Goal: Task Accomplishment & Management: Use online tool/utility

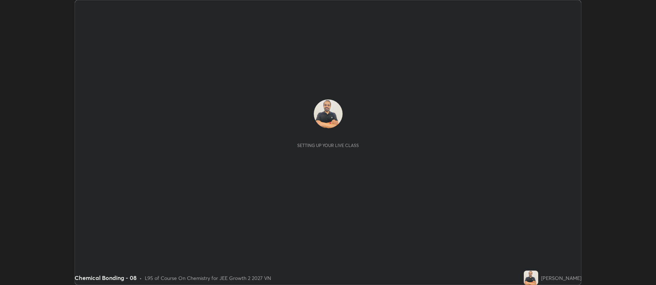
scroll to position [285, 656]
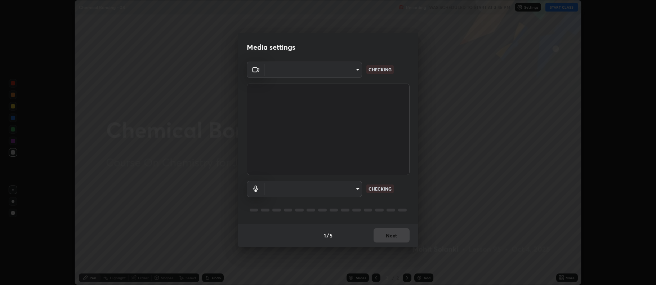
type input "ff6c2ab0558fce6a6a82d7d5f90cca75b578d0ecce094995c07ad100423c80ec"
type input "badd80ea7fbad1d8a72a520f29b78ead89bb293df12f863f6ab2c23ec585b874"
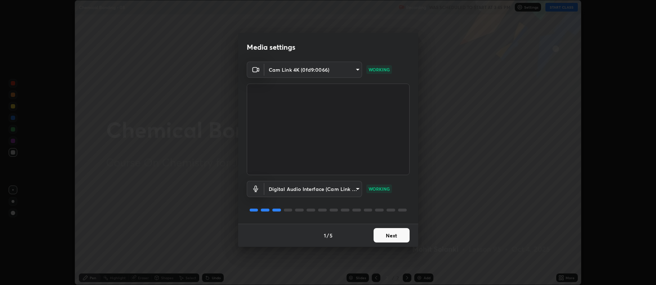
click at [396, 237] on button "Next" at bounding box center [392, 235] width 36 height 14
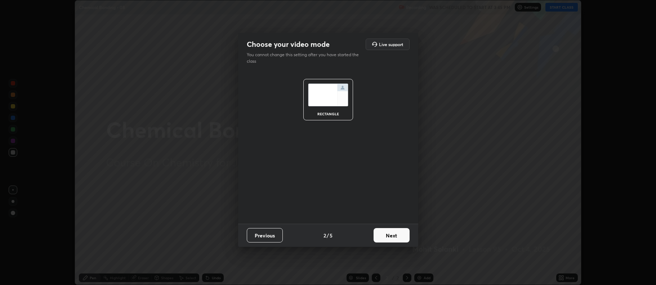
click at [392, 235] on button "Next" at bounding box center [392, 235] width 36 height 14
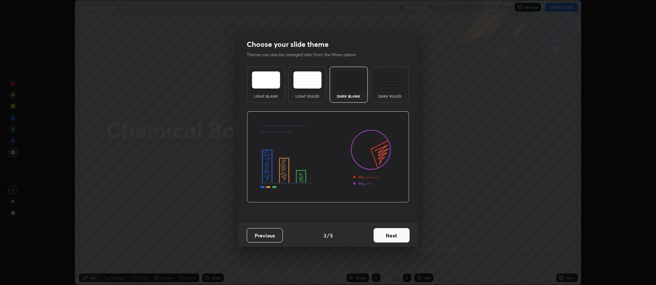
click at [390, 86] on img at bounding box center [390, 79] width 28 height 17
click at [394, 235] on button "Next" at bounding box center [392, 235] width 36 height 14
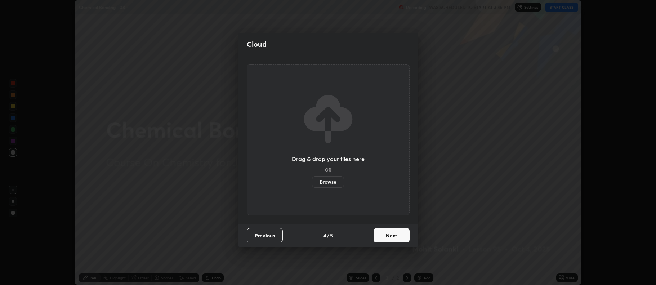
click at [395, 234] on button "Next" at bounding box center [392, 235] width 36 height 14
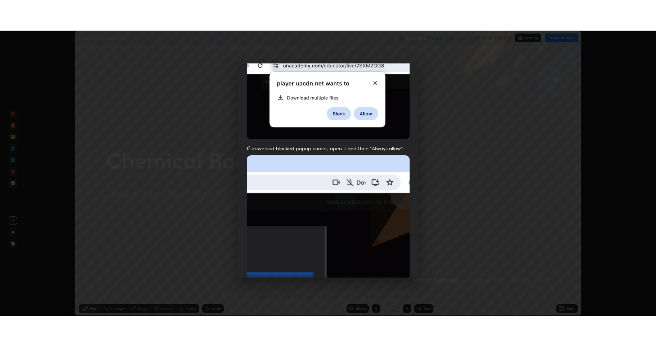
scroll to position [146, 0]
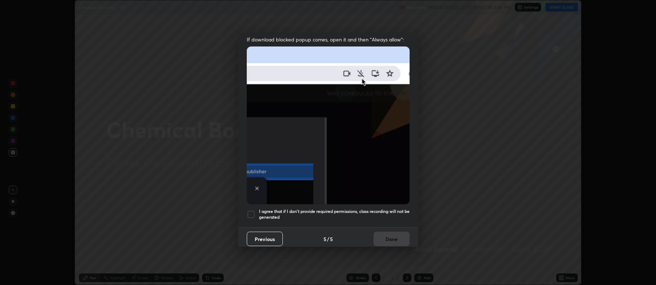
click at [253, 214] on div at bounding box center [251, 214] width 9 height 9
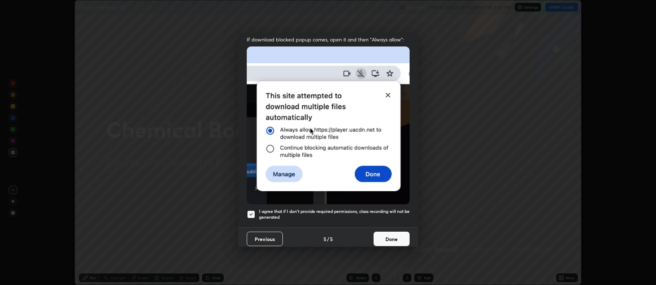
click at [388, 235] on button "Done" at bounding box center [392, 239] width 36 height 14
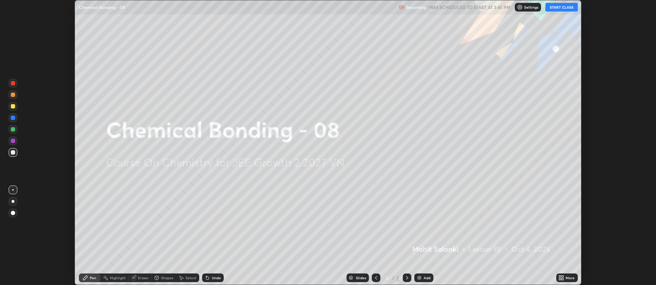
click at [563, 278] on icon at bounding box center [562, 278] width 6 height 6
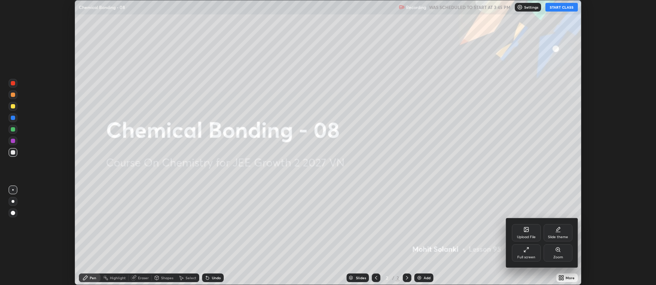
click at [532, 235] on div "Upload File" at bounding box center [526, 237] width 19 height 4
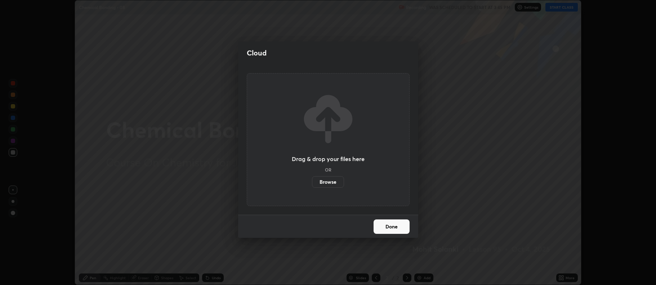
click at [330, 178] on label "Browse" at bounding box center [328, 182] width 32 height 12
click at [312, 178] on input "Browse" at bounding box center [312, 182] width 0 height 12
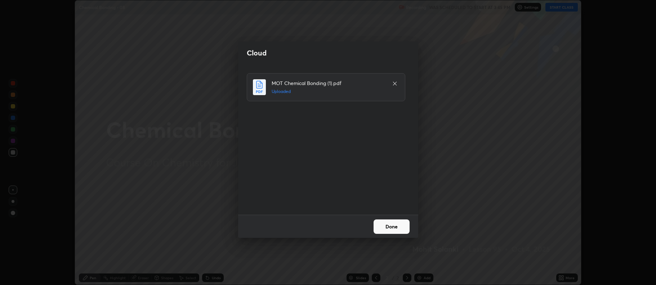
click at [394, 228] on button "Done" at bounding box center [392, 226] width 36 height 14
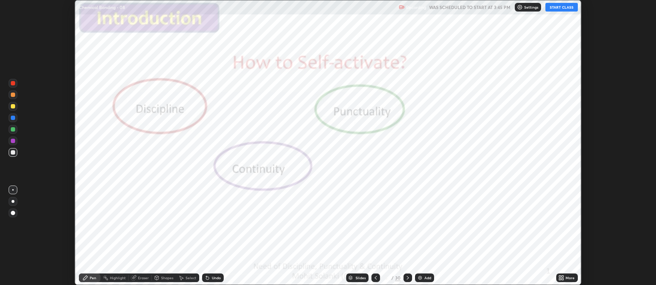
click at [404, 279] on div at bounding box center [408, 278] width 9 height 9
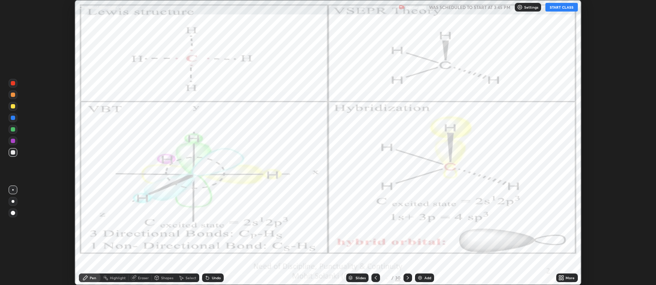
click at [559, 277] on icon at bounding box center [562, 278] width 6 height 6
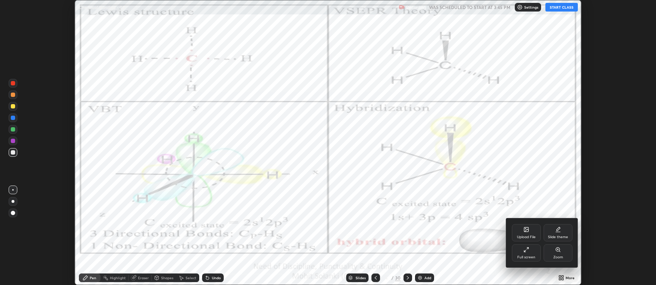
click at [528, 255] on div "Full screen" at bounding box center [526, 252] width 29 height 17
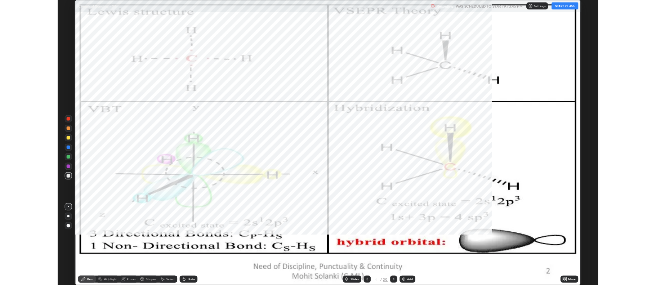
scroll to position [346, 656]
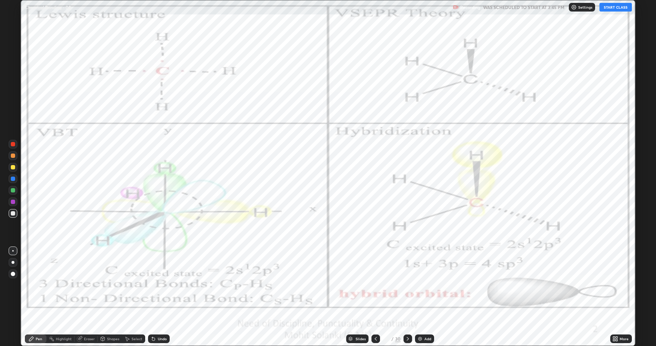
click at [612, 6] on button "START CLASS" at bounding box center [616, 7] width 32 height 9
click at [409, 285] on icon at bounding box center [408, 339] width 6 height 6
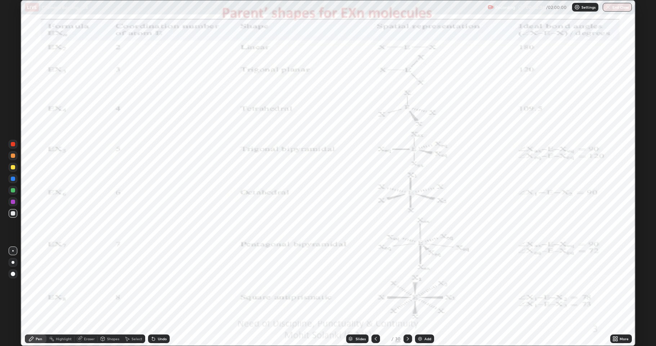
click at [14, 201] on div at bounding box center [13, 202] width 4 height 4
click at [14, 203] on div at bounding box center [13, 202] width 4 height 4
click at [109, 285] on div "Shapes" at bounding box center [113, 339] width 12 height 4
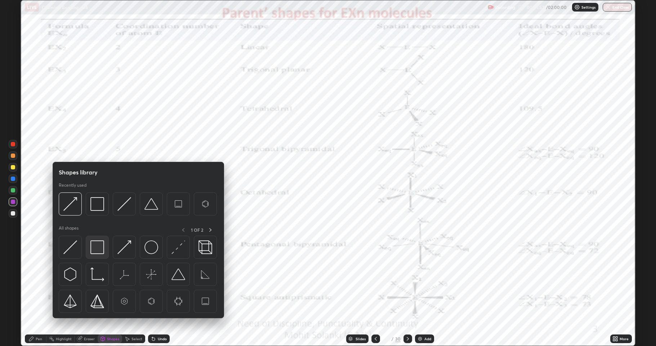
click at [95, 252] on img at bounding box center [97, 247] width 14 height 14
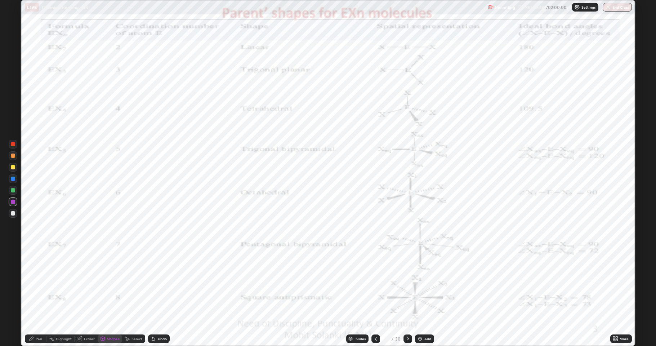
click at [160, 285] on div "Undo" at bounding box center [162, 339] width 9 height 4
click at [36, 285] on div "Pen" at bounding box center [36, 339] width 22 height 14
click at [405, 285] on icon at bounding box center [408, 339] width 6 height 6
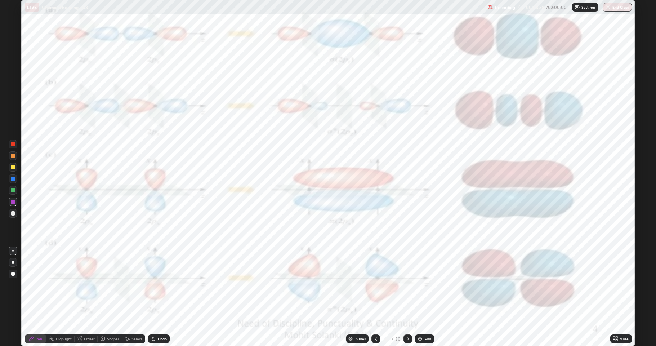
click at [152, 285] on icon at bounding box center [153, 339] width 3 height 3
click at [155, 285] on icon at bounding box center [154, 339] width 6 height 6
click at [407, 285] on icon at bounding box center [408, 339] width 6 height 6
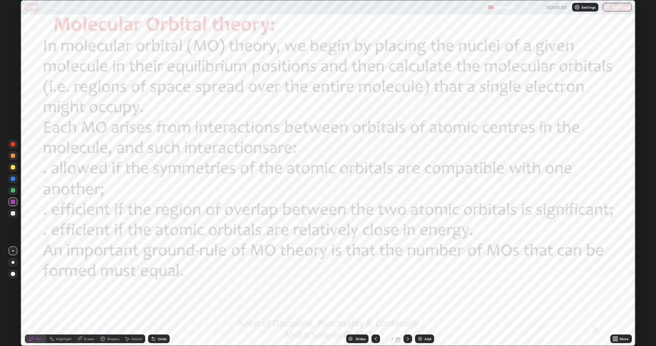
click at [374, 285] on icon at bounding box center [376, 339] width 6 height 6
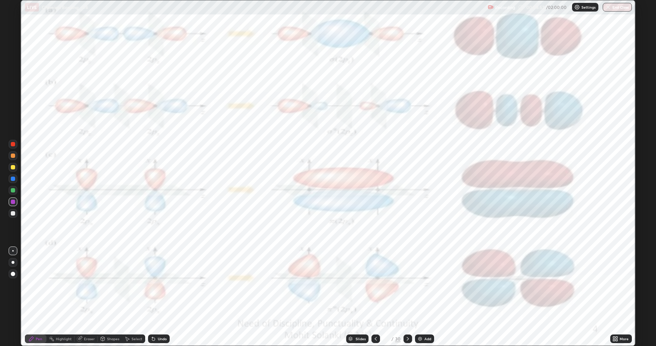
click at [420, 285] on img at bounding box center [420, 339] width 6 height 6
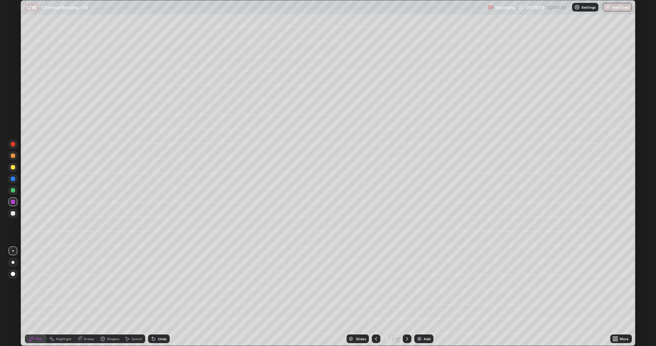
click at [15, 212] on div at bounding box center [13, 213] width 4 height 4
click at [14, 168] on div at bounding box center [13, 167] width 4 height 4
click at [12, 190] on div at bounding box center [13, 190] width 4 height 4
click at [13, 189] on div at bounding box center [13, 190] width 4 height 4
click at [12, 212] on div at bounding box center [13, 213] width 4 height 4
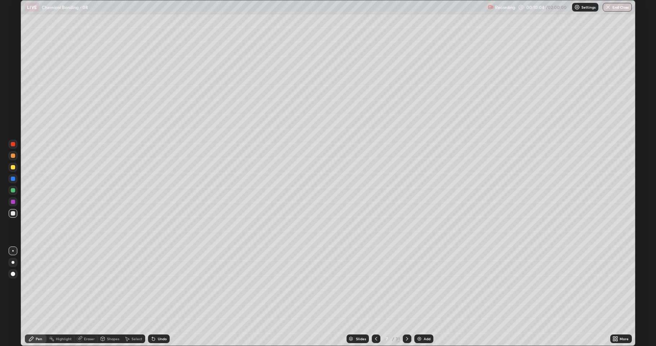
click at [13, 202] on div at bounding box center [13, 202] width 4 height 4
click at [13, 212] on div at bounding box center [13, 213] width 4 height 4
click at [114, 285] on div "Shapes" at bounding box center [113, 339] width 12 height 4
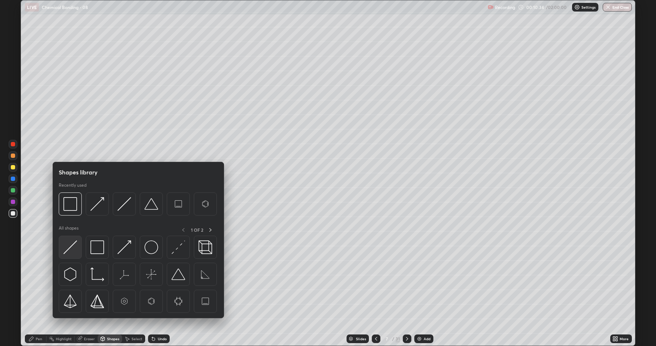
click at [77, 247] on div at bounding box center [70, 247] width 23 height 23
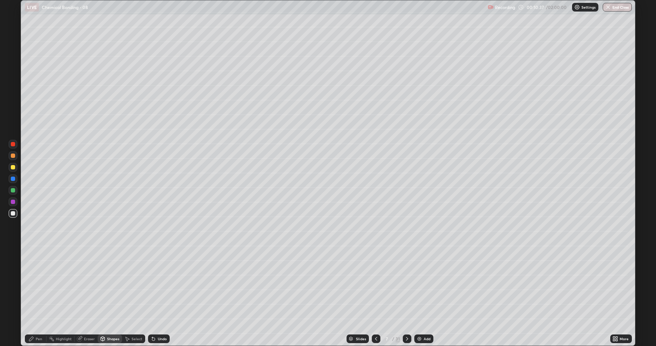
click at [39, 285] on div "Pen" at bounding box center [39, 339] width 6 height 4
click at [12, 191] on div at bounding box center [13, 190] width 4 height 4
click at [13, 167] on div at bounding box center [13, 167] width 4 height 4
click at [418, 285] on div "Add" at bounding box center [423, 338] width 19 height 9
click at [114, 285] on div "Shapes" at bounding box center [113, 339] width 12 height 4
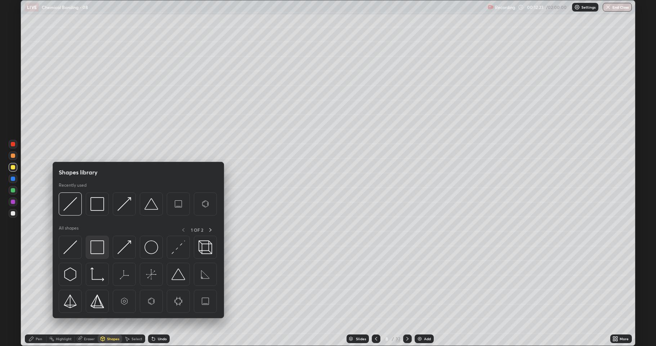
click at [96, 245] on img at bounding box center [97, 247] width 14 height 14
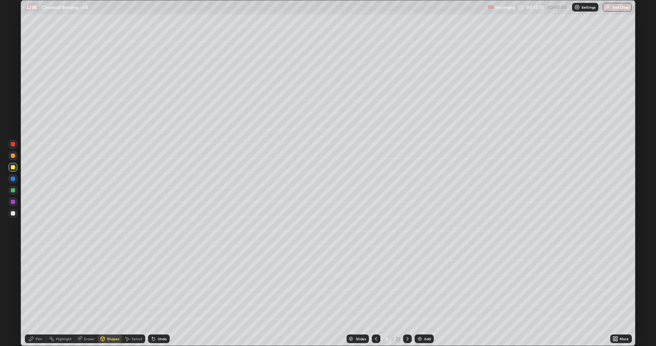
click at [109, 285] on div "Shapes" at bounding box center [110, 338] width 25 height 9
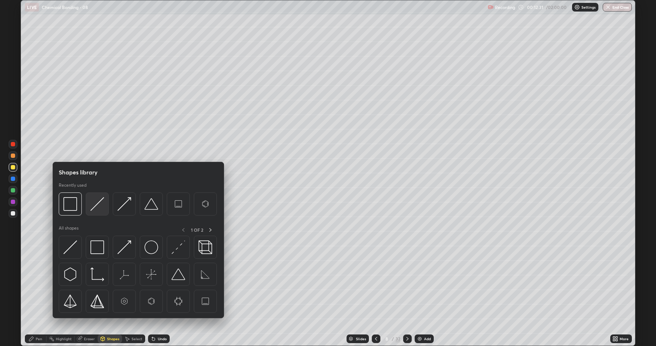
click at [100, 208] on img at bounding box center [97, 204] width 14 height 14
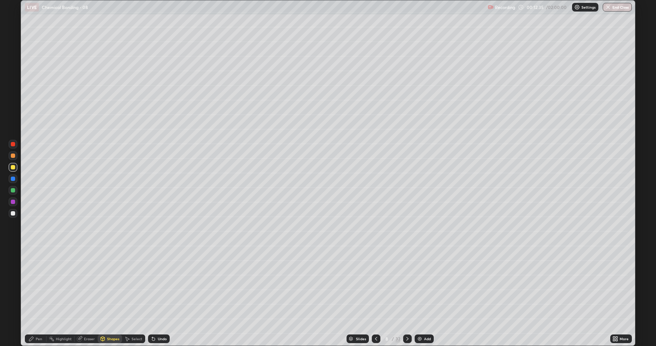
click at [116, 285] on div "Shapes" at bounding box center [113, 339] width 12 height 4
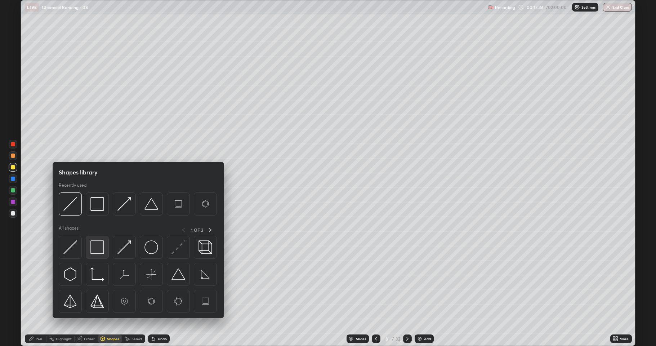
click at [98, 246] on img at bounding box center [97, 247] width 14 height 14
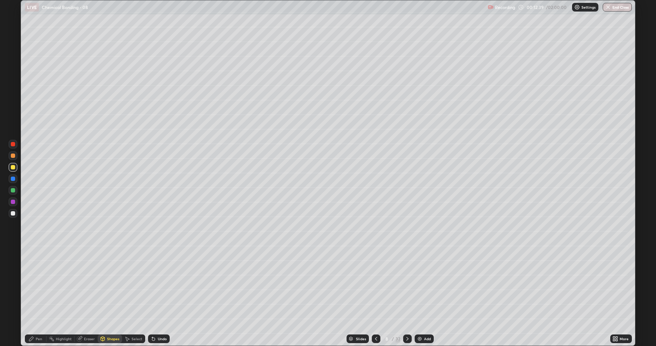
click at [42, 285] on div "Pen" at bounding box center [36, 338] width 22 height 9
click at [104, 285] on icon at bounding box center [103, 339] width 4 height 4
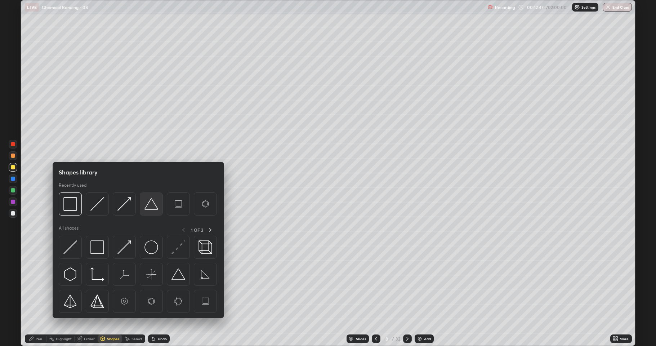
click at [153, 209] on img at bounding box center [152, 204] width 14 height 14
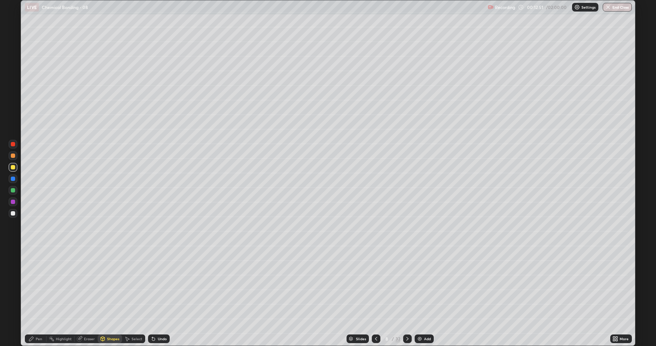
click at [108, 285] on div "Shapes" at bounding box center [113, 339] width 12 height 4
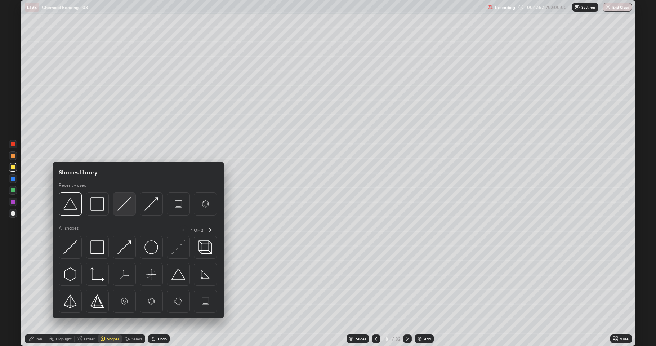
click at [120, 206] on img at bounding box center [124, 204] width 14 height 14
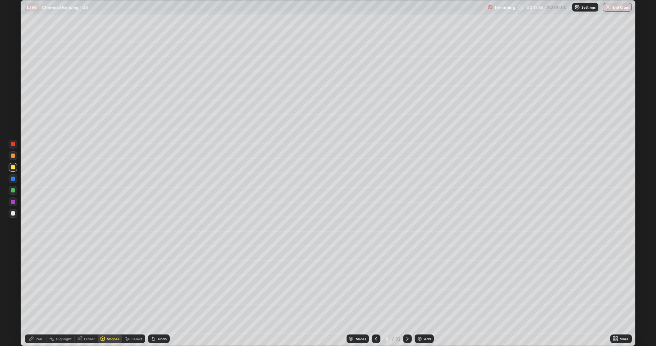
click at [107, 285] on div "Shapes" at bounding box center [110, 339] width 25 height 14
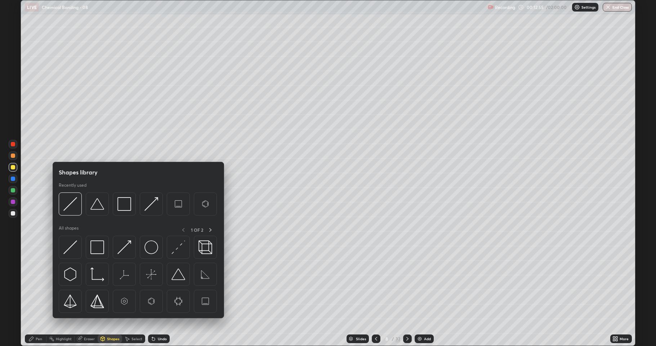
click at [132, 285] on div "Select" at bounding box center [133, 338] width 23 height 9
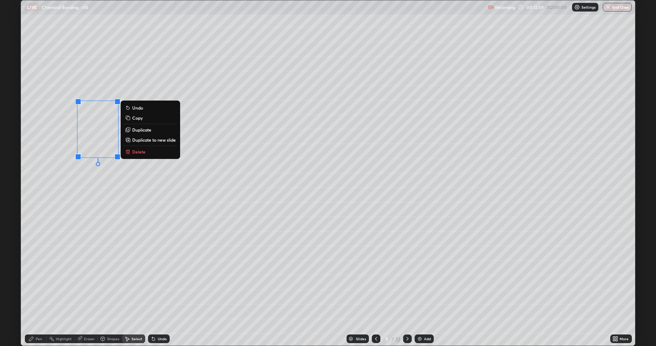
click at [105, 231] on div "0 ° Undo Copy Duplicate Duplicate to new slide Delete" at bounding box center [328, 172] width 614 height 345
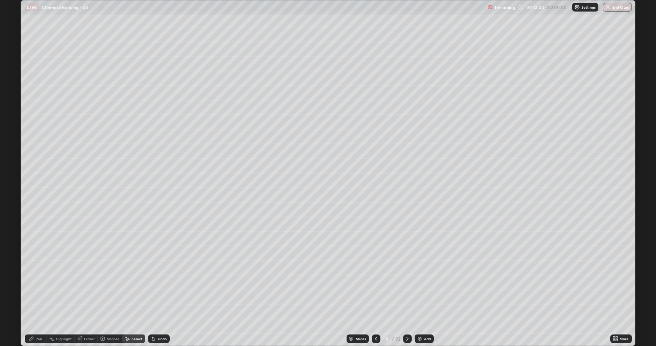
click at [114, 285] on div "Shapes" at bounding box center [113, 339] width 12 height 4
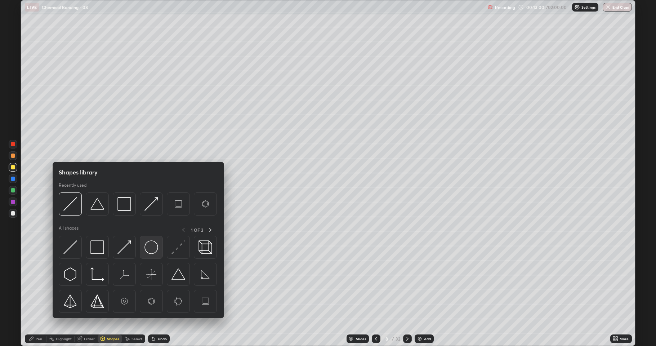
click at [151, 252] on img at bounding box center [152, 247] width 14 height 14
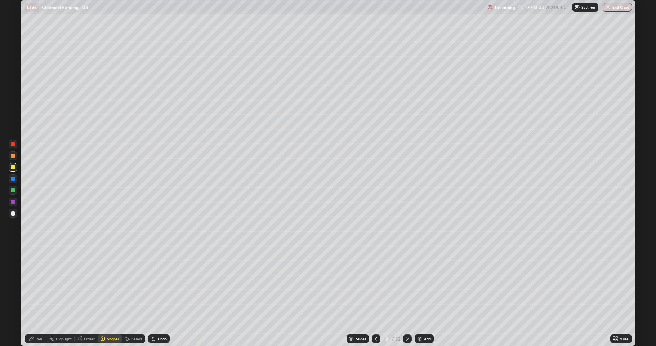
click at [38, 285] on div "Pen" at bounding box center [39, 339] width 6 height 4
click at [13, 212] on div at bounding box center [13, 213] width 4 height 4
click at [13, 201] on div at bounding box center [13, 202] width 4 height 4
click at [13, 214] on div at bounding box center [13, 213] width 4 height 4
click at [378, 285] on icon at bounding box center [376, 339] width 6 height 6
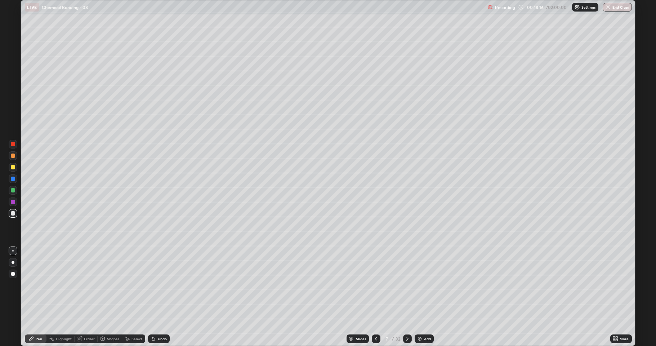
click at [405, 285] on icon at bounding box center [408, 339] width 6 height 6
click at [408, 285] on icon at bounding box center [408, 339] width 6 height 6
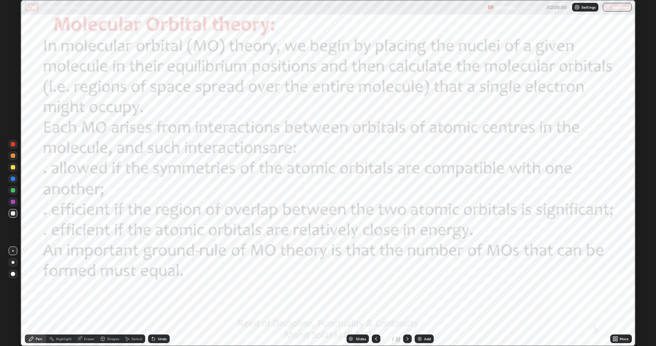
click at [373, 285] on icon at bounding box center [376, 339] width 6 height 6
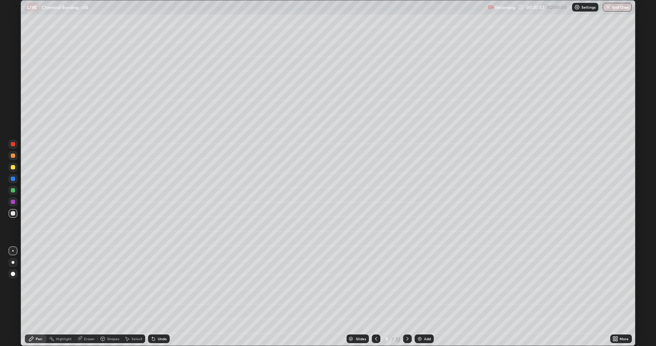
click at [417, 285] on img at bounding box center [420, 339] width 6 height 6
click at [13, 166] on div at bounding box center [13, 167] width 4 height 4
click at [112, 285] on div "Shapes" at bounding box center [113, 339] width 12 height 4
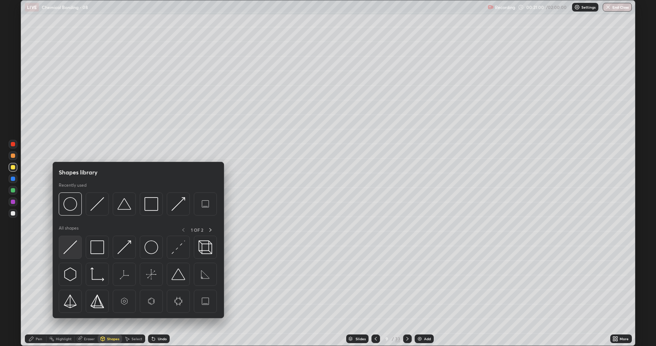
click at [78, 250] on div at bounding box center [70, 247] width 23 height 23
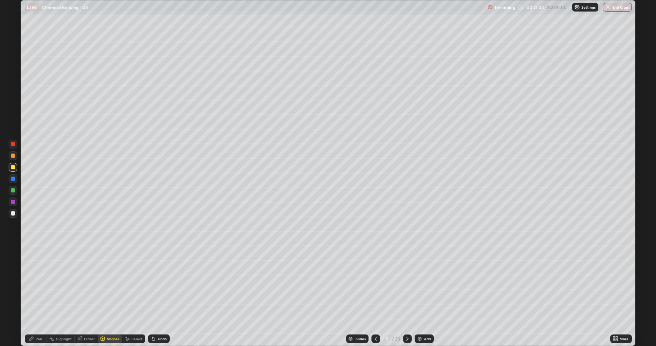
click at [37, 285] on div "Pen" at bounding box center [39, 339] width 6 height 4
click at [110, 285] on div "Shapes" at bounding box center [113, 339] width 12 height 4
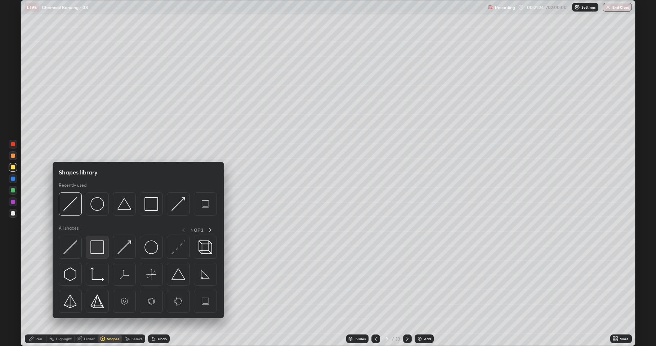
click at [100, 250] on img at bounding box center [97, 247] width 14 height 14
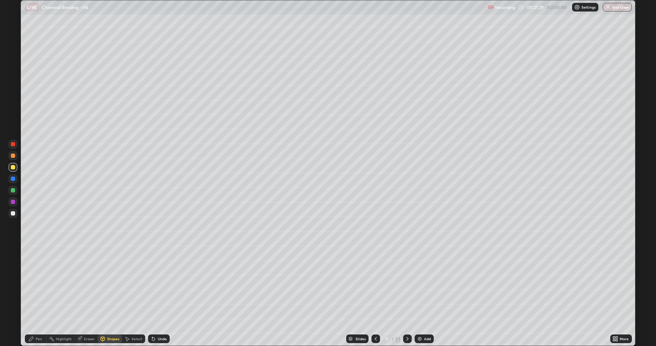
click at [13, 213] on div at bounding box center [13, 213] width 4 height 4
click at [110, 285] on div "Shapes" at bounding box center [113, 339] width 12 height 4
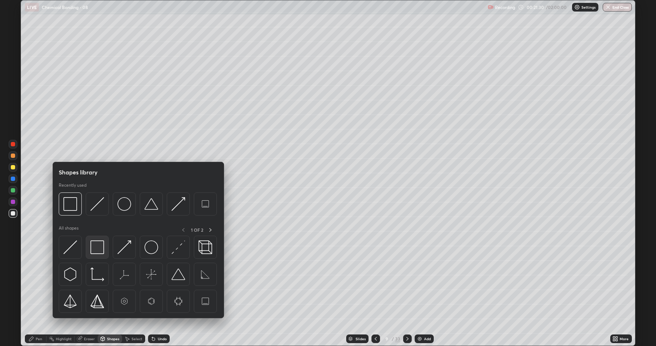
click at [98, 246] on img at bounding box center [97, 247] width 14 height 14
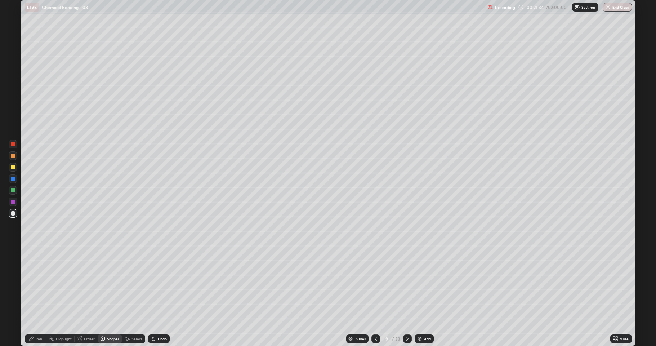
click at [133, 285] on div "Select" at bounding box center [137, 339] width 11 height 4
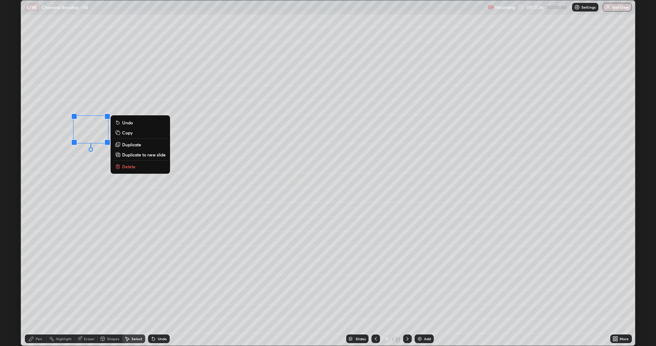
click at [131, 145] on p "Duplicate" at bounding box center [131, 145] width 19 height 6
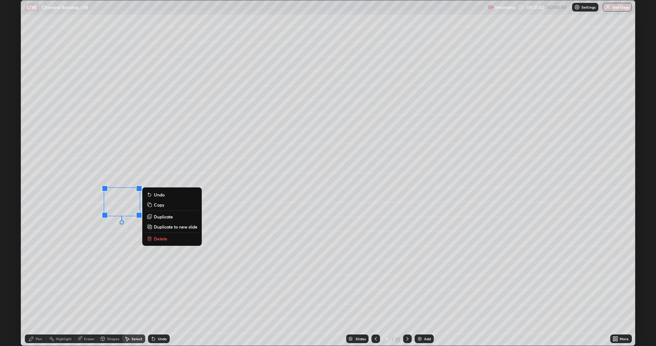
click at [112, 252] on div "0 ° Undo Copy Duplicate Duplicate to new slide Delete" at bounding box center [328, 172] width 614 height 345
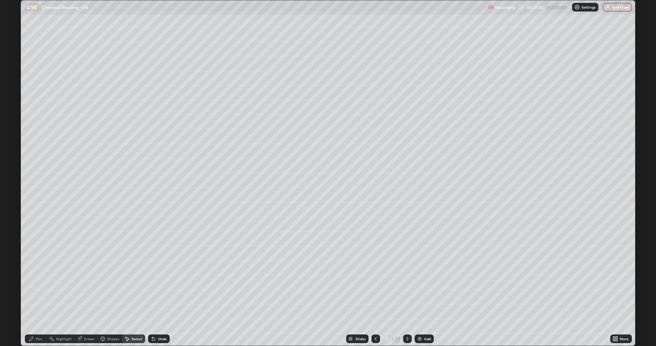
click at [41, 285] on div "Pen" at bounding box center [39, 339] width 6 height 4
click at [14, 191] on div at bounding box center [13, 190] width 4 height 4
click at [112, 285] on div "Shapes" at bounding box center [113, 339] width 12 height 4
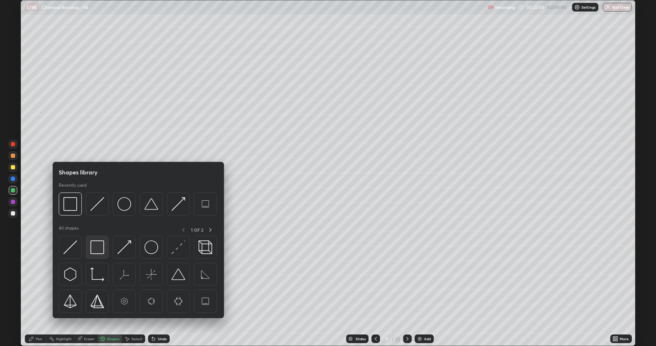
click at [92, 251] on img at bounding box center [97, 247] width 14 height 14
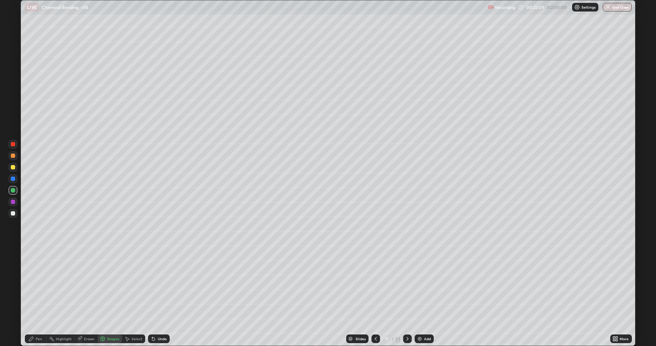
click at [12, 215] on div at bounding box center [13, 213] width 4 height 4
click at [41, 285] on div "Pen" at bounding box center [39, 339] width 6 height 4
click at [12, 204] on div at bounding box center [13, 201] width 9 height 9
click at [133, 285] on div "Select" at bounding box center [137, 339] width 11 height 4
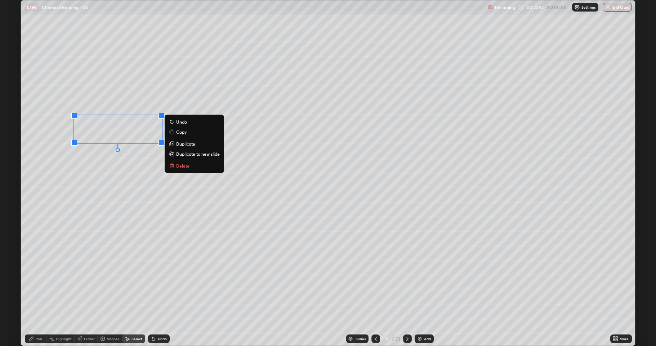
click at [185, 144] on p "Duplicate" at bounding box center [185, 144] width 19 height 6
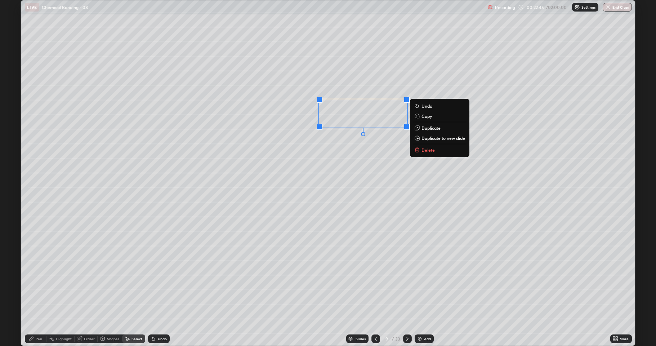
click at [319, 205] on div "0 ° Undo Copy Duplicate Duplicate to new slide Delete" at bounding box center [328, 172] width 614 height 345
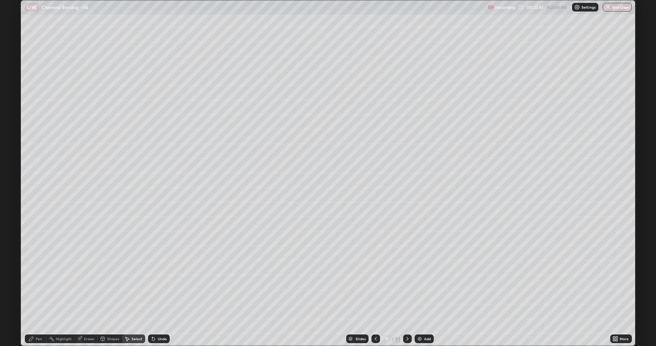
click at [115, 285] on div "Shapes" at bounding box center [113, 339] width 12 height 4
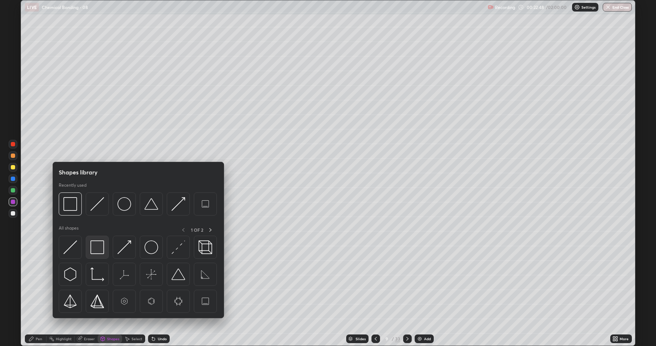
click at [99, 252] on img at bounding box center [97, 247] width 14 height 14
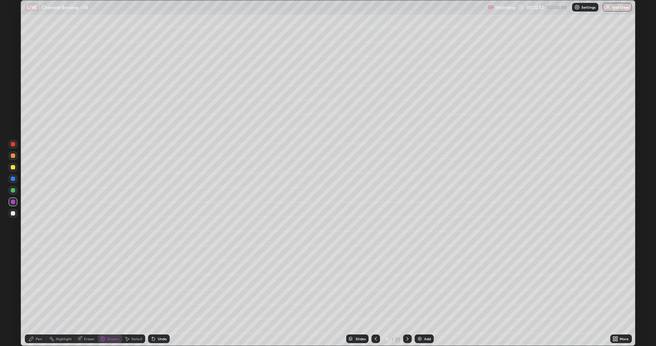
click at [40, 285] on div "Pen" at bounding box center [39, 339] width 6 height 4
click at [14, 215] on div at bounding box center [13, 213] width 4 height 4
click at [406, 285] on icon at bounding box center [408, 339] width 6 height 6
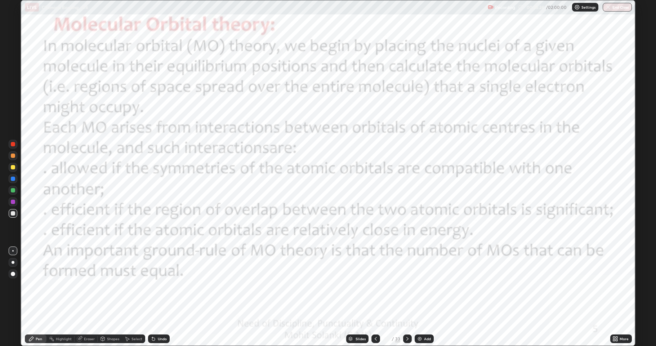
click at [373, 285] on icon at bounding box center [376, 339] width 6 height 6
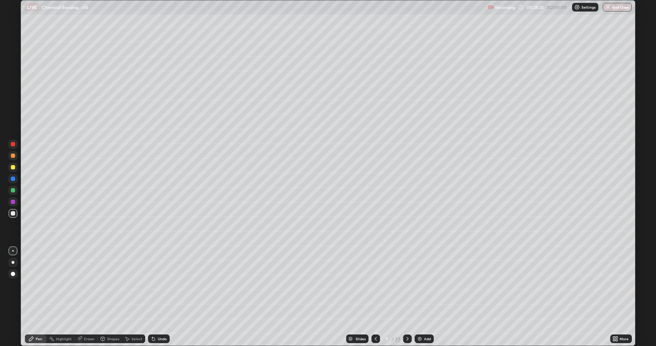
click at [418, 285] on img at bounding box center [420, 339] width 6 height 6
click at [14, 169] on div at bounding box center [13, 167] width 9 height 9
click at [11, 214] on div at bounding box center [13, 213] width 4 height 4
click at [13, 214] on div at bounding box center [13, 213] width 4 height 4
click at [407, 285] on icon at bounding box center [408, 339] width 6 height 6
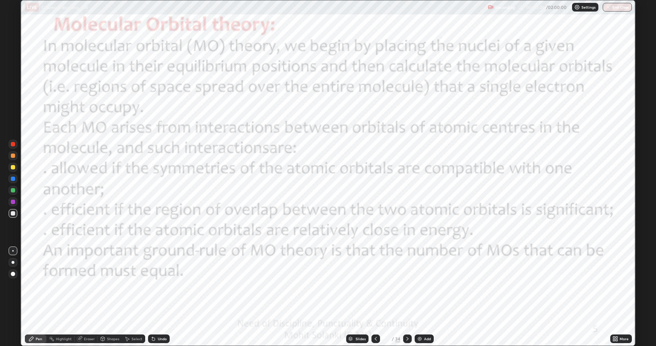
click at [15, 180] on div at bounding box center [13, 179] width 4 height 4
click at [405, 285] on icon at bounding box center [408, 339] width 6 height 6
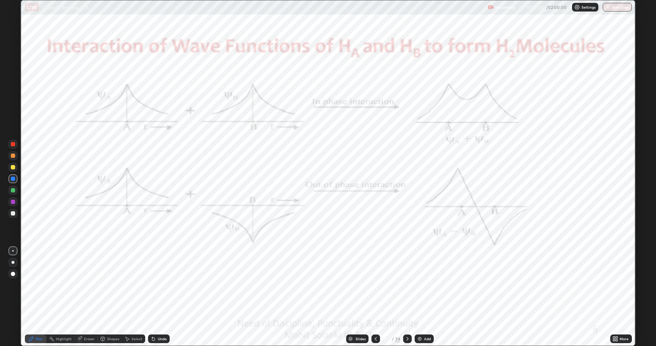
click at [11, 202] on div at bounding box center [13, 202] width 4 height 4
click at [407, 285] on icon at bounding box center [408, 339] width 2 height 4
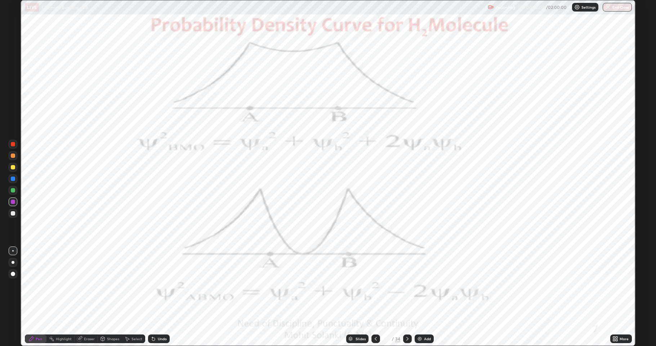
click at [406, 285] on icon at bounding box center [408, 339] width 6 height 6
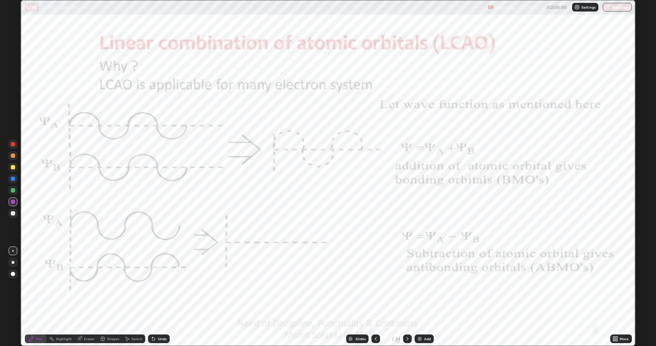
click at [375, 285] on icon at bounding box center [376, 339] width 6 height 6
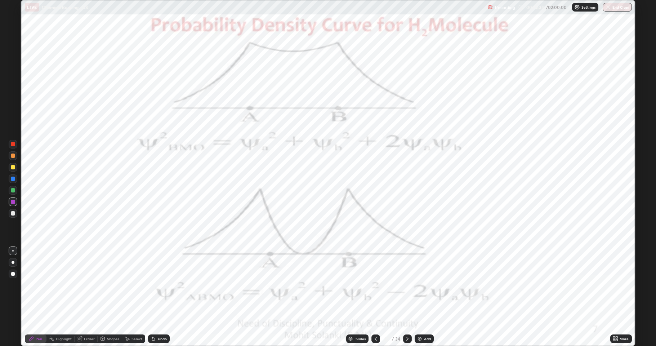
click at [375, 285] on icon at bounding box center [376, 339] width 2 height 4
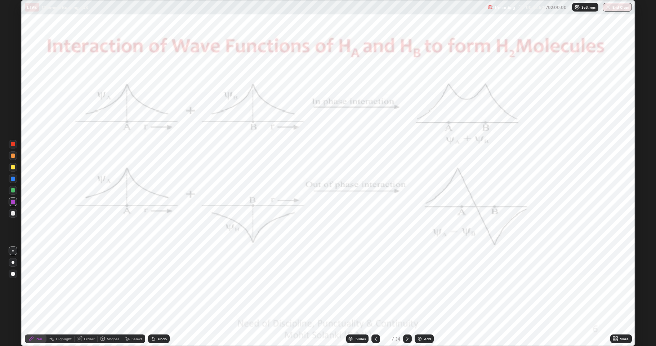
click at [406, 285] on icon at bounding box center [408, 339] width 6 height 6
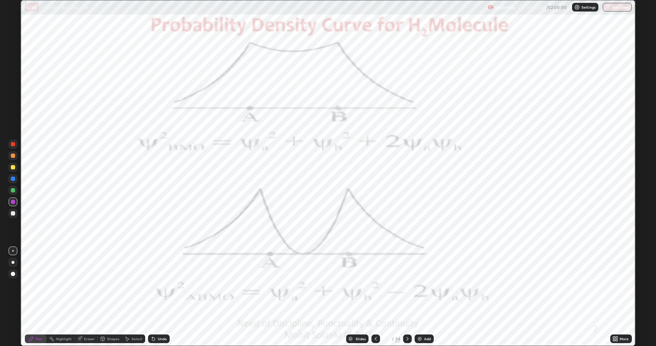
click at [12, 193] on div at bounding box center [13, 190] width 9 height 9
click at [155, 285] on icon at bounding box center [154, 339] width 6 height 6
click at [12, 203] on div at bounding box center [13, 202] width 4 height 4
click at [407, 285] on icon at bounding box center [408, 339] width 6 height 6
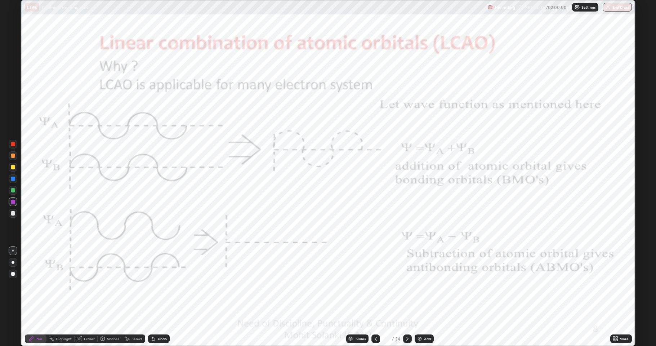
click at [13, 191] on div at bounding box center [13, 190] width 4 height 4
click at [405, 285] on icon at bounding box center [408, 339] width 6 height 6
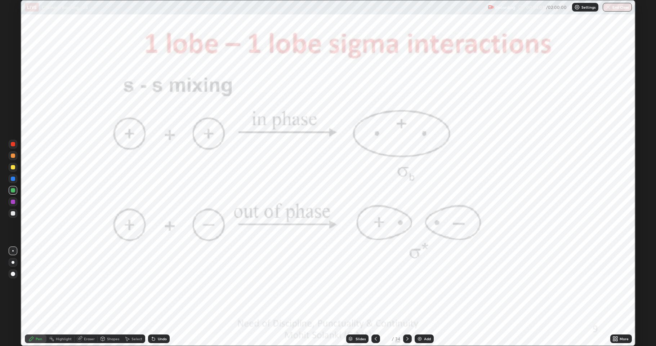
click at [411, 285] on div at bounding box center [407, 338] width 9 height 9
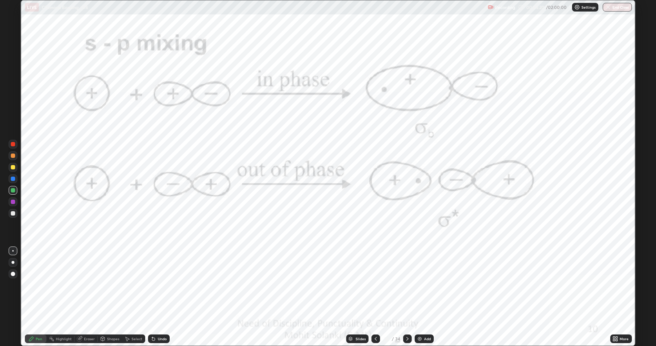
click at [407, 285] on icon at bounding box center [408, 339] width 6 height 6
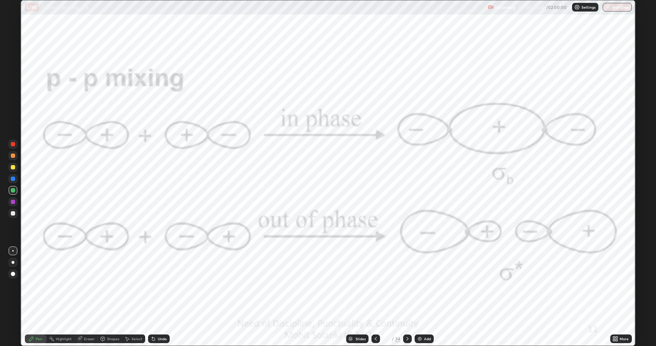
click at [406, 285] on icon at bounding box center [408, 339] width 6 height 6
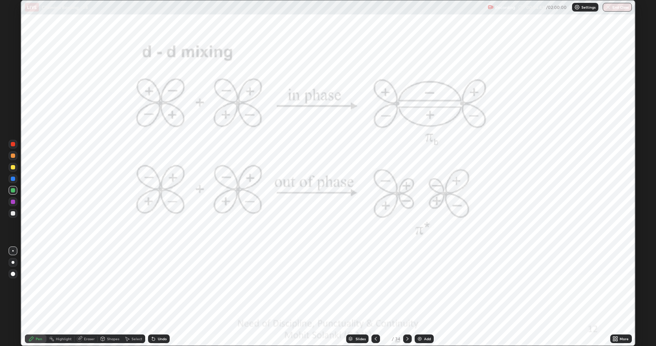
click at [407, 285] on icon at bounding box center [408, 339] width 6 height 6
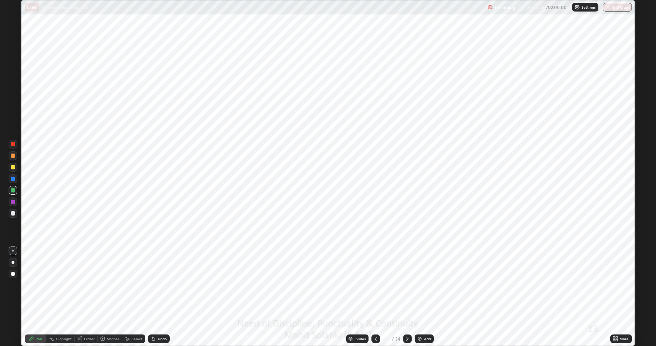
click at [407, 285] on icon at bounding box center [408, 339] width 6 height 6
click at [374, 285] on icon at bounding box center [376, 339] width 6 height 6
click at [407, 285] on icon at bounding box center [408, 339] width 6 height 6
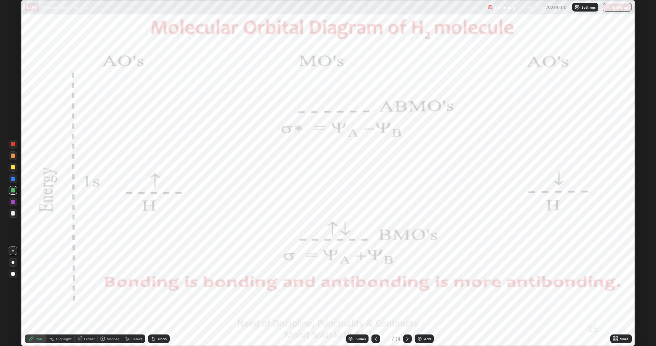
click at [376, 285] on icon at bounding box center [376, 339] width 6 height 6
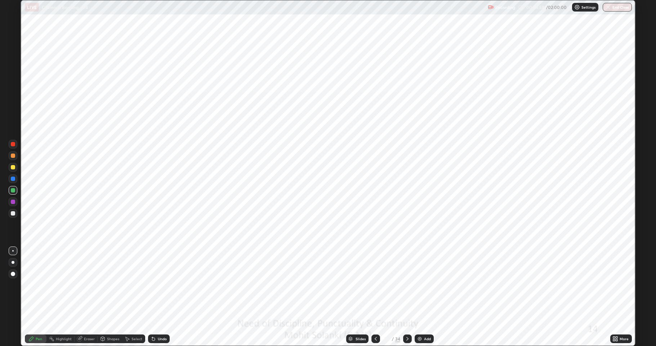
click at [409, 285] on icon at bounding box center [408, 339] width 6 height 6
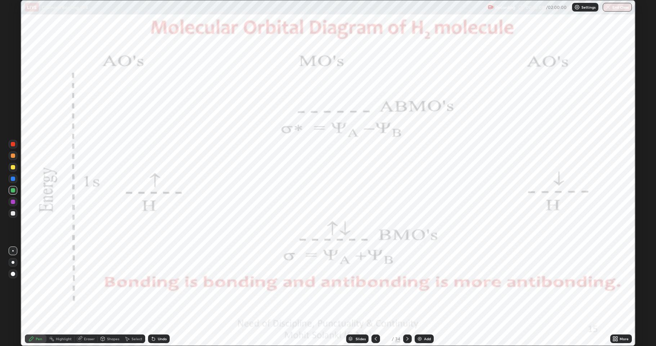
click at [376, 285] on icon at bounding box center [376, 339] width 6 height 6
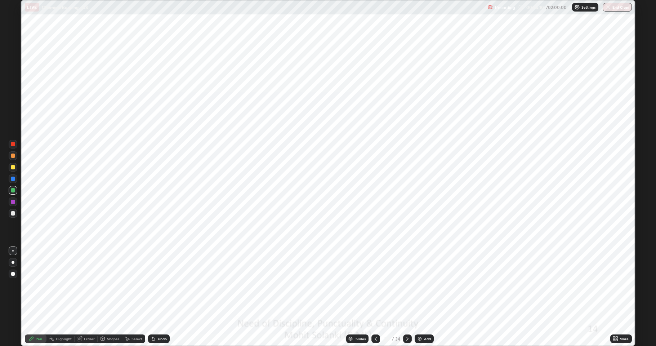
click at [112, 285] on div "Shapes" at bounding box center [110, 338] width 25 height 9
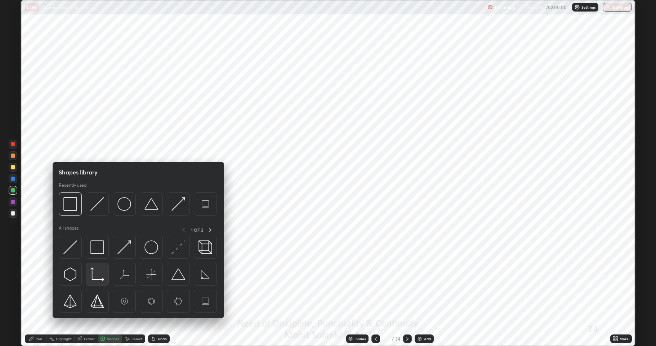
click at [101, 274] on img at bounding box center [97, 274] width 14 height 14
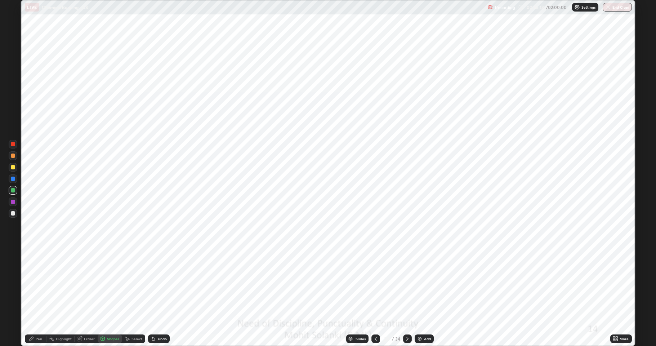
click at [152, 285] on icon at bounding box center [153, 339] width 3 height 3
click at [12, 203] on div at bounding box center [13, 202] width 4 height 4
click at [14, 202] on div at bounding box center [13, 202] width 4 height 4
click at [114, 285] on div "Shapes" at bounding box center [113, 339] width 12 height 4
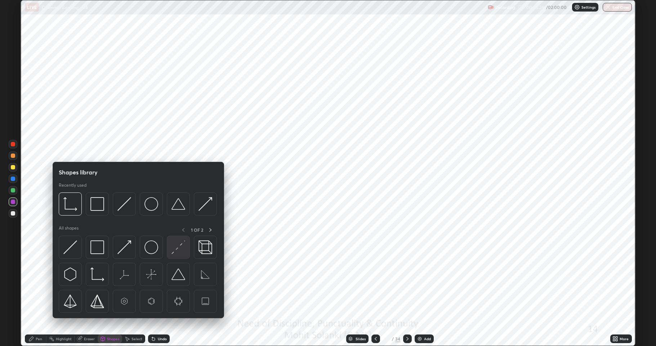
click at [172, 248] on img at bounding box center [179, 247] width 14 height 14
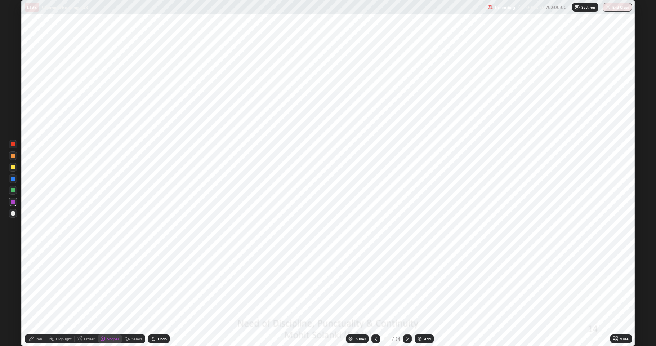
click at [13, 182] on div at bounding box center [13, 178] width 9 height 9
click at [12, 202] on div at bounding box center [13, 202] width 4 height 4
click at [111, 285] on div "Shapes" at bounding box center [113, 339] width 12 height 4
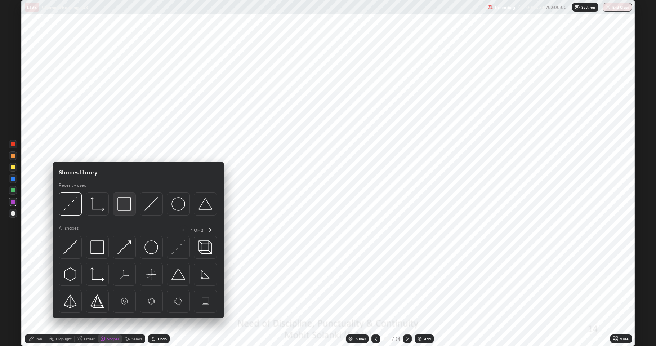
click at [122, 209] on img at bounding box center [124, 204] width 14 height 14
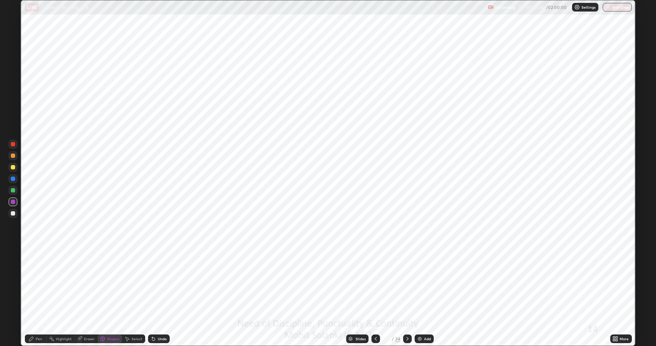
click at [13, 180] on div at bounding box center [13, 179] width 4 height 4
click at [37, 285] on div "Pen" at bounding box center [39, 339] width 6 height 4
click at [15, 166] on div at bounding box center [13, 167] width 9 height 9
click at [14, 203] on div at bounding box center [13, 202] width 4 height 4
click at [13, 179] on div at bounding box center [13, 179] width 4 height 4
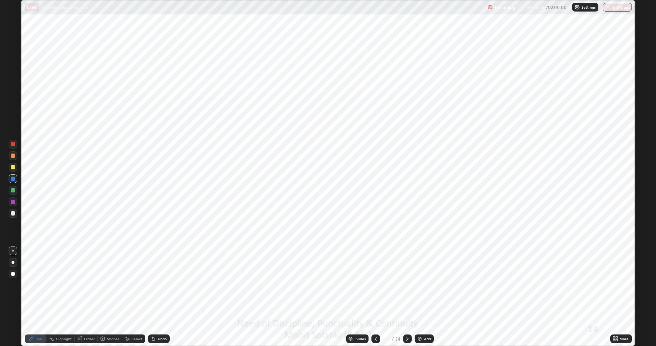
click at [108, 285] on div "Shapes" at bounding box center [113, 339] width 12 height 4
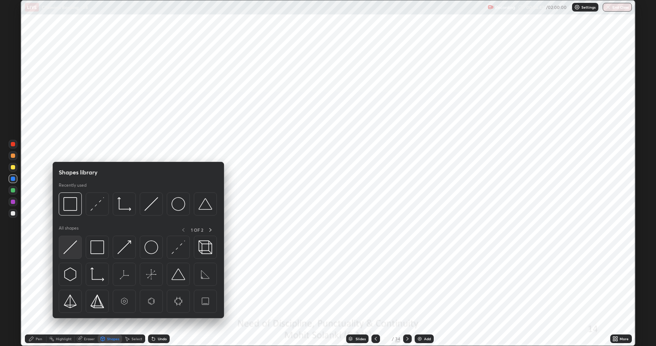
click at [73, 249] on img at bounding box center [70, 247] width 14 height 14
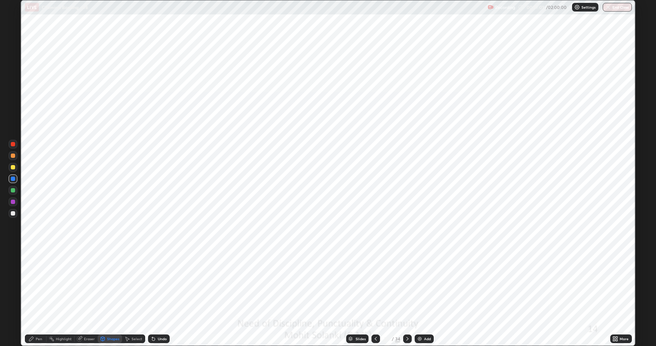
click at [13, 203] on div at bounding box center [13, 202] width 4 height 4
click at [159, 285] on div "Undo" at bounding box center [162, 339] width 9 height 4
click at [36, 285] on div "Pen" at bounding box center [39, 339] width 6 height 4
click at [11, 180] on div at bounding box center [13, 179] width 4 height 4
click at [153, 285] on icon at bounding box center [153, 339] width 3 height 3
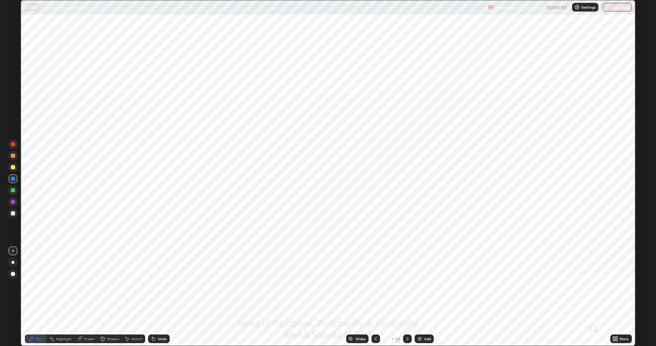
click at [404, 285] on div at bounding box center [407, 338] width 9 height 9
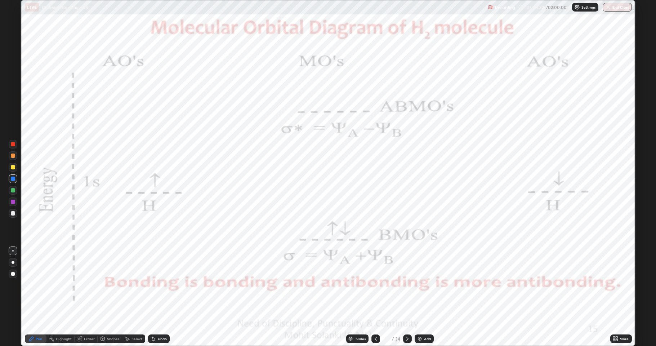
click at [132, 285] on div "Select" at bounding box center [137, 339] width 11 height 4
click at [111, 285] on div "Shapes" at bounding box center [113, 339] width 12 height 4
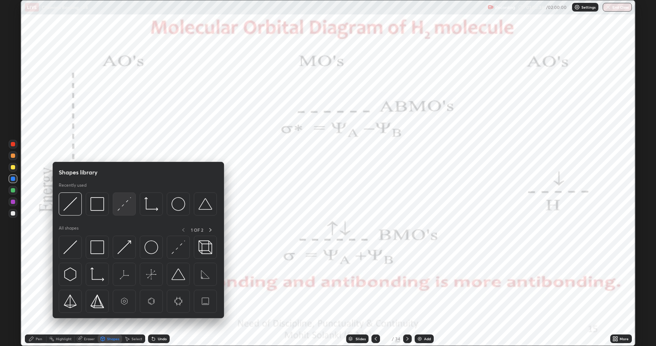
click at [122, 207] on img at bounding box center [124, 204] width 14 height 14
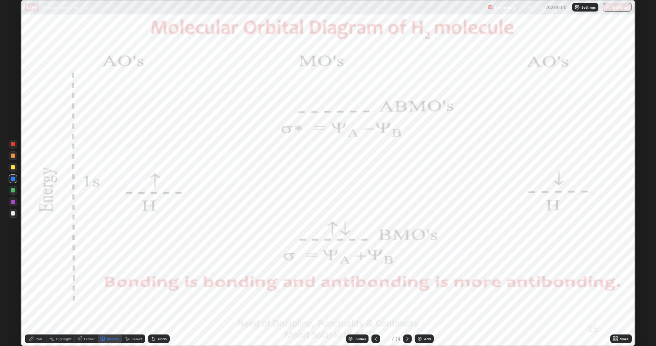
click at [13, 190] on div at bounding box center [13, 190] width 4 height 4
click at [154, 285] on icon at bounding box center [153, 339] width 3 height 3
click at [111, 285] on div "Shapes" at bounding box center [110, 338] width 25 height 9
click at [13, 181] on div at bounding box center [13, 178] width 9 height 9
click at [104, 285] on icon at bounding box center [103, 339] width 4 height 4
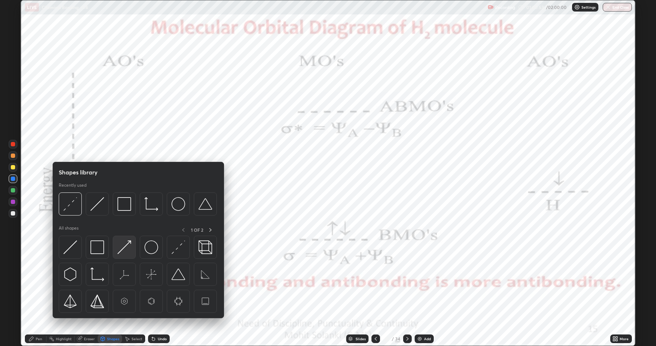
click at [126, 245] on img at bounding box center [124, 247] width 14 height 14
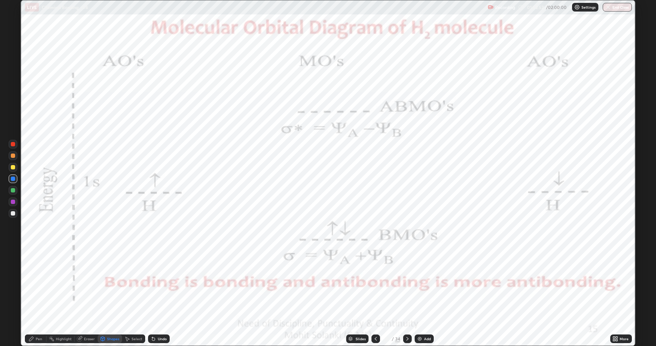
click at [13, 203] on div at bounding box center [13, 202] width 4 height 4
click at [153, 285] on icon at bounding box center [153, 339] width 3 height 3
click at [38, 285] on div "Pen" at bounding box center [39, 339] width 6 height 4
click at [420, 285] on img at bounding box center [420, 339] width 6 height 6
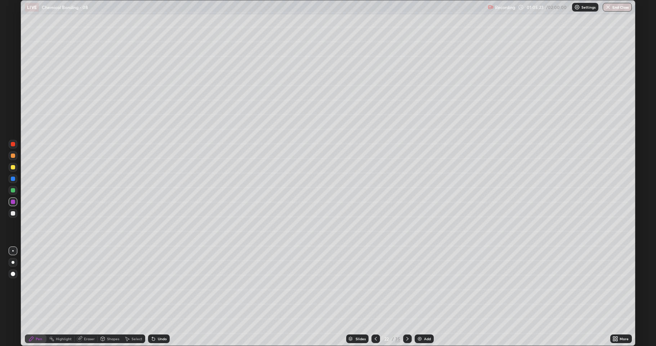
click at [111, 285] on div "Shapes" at bounding box center [113, 339] width 12 height 4
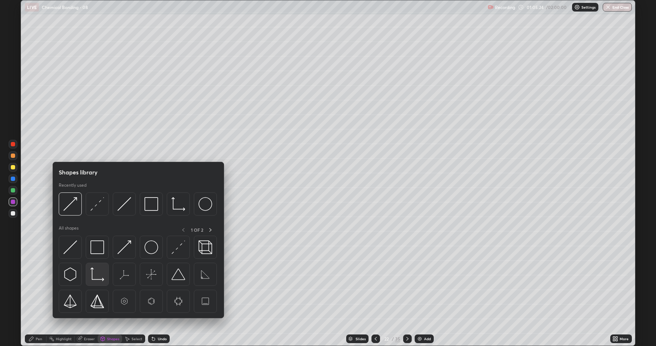
click at [102, 270] on img at bounding box center [97, 274] width 14 height 14
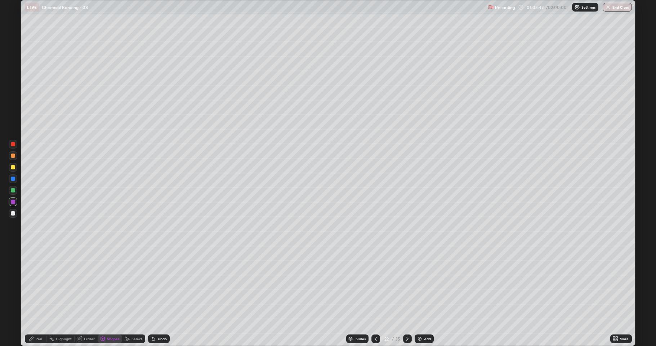
click at [11, 215] on div at bounding box center [13, 213] width 4 height 4
click at [115, 285] on div "Shapes" at bounding box center [110, 338] width 25 height 9
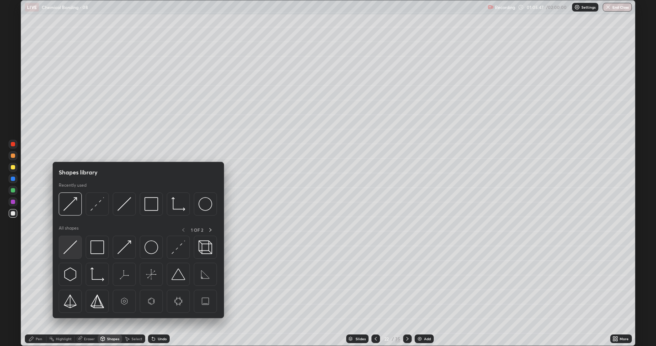
click at [75, 250] on img at bounding box center [70, 247] width 14 height 14
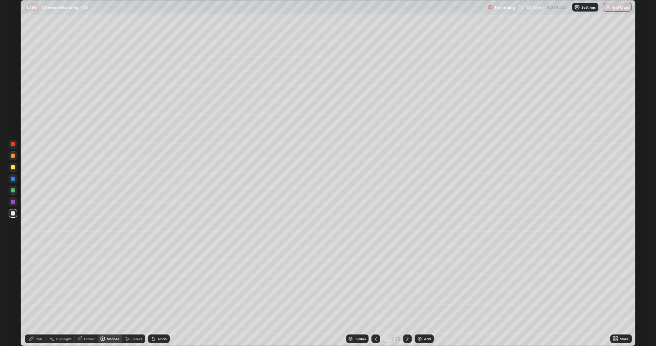
click at [12, 169] on div at bounding box center [13, 167] width 4 height 4
click at [13, 214] on div at bounding box center [13, 213] width 4 height 4
click at [154, 285] on icon at bounding box center [154, 339] width 6 height 6
click at [42, 285] on div "Pen" at bounding box center [36, 339] width 22 height 14
click at [112, 285] on div "Shapes" at bounding box center [113, 339] width 12 height 4
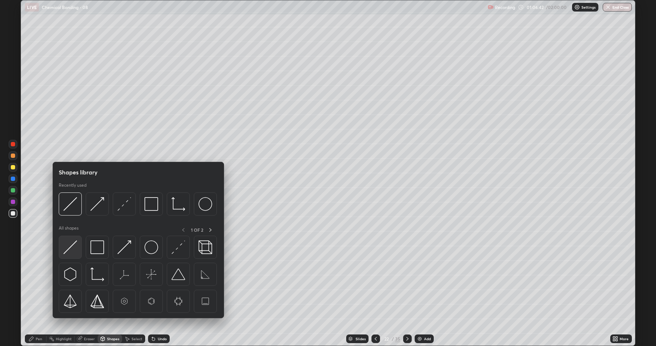
click at [74, 248] on img at bounding box center [70, 247] width 14 height 14
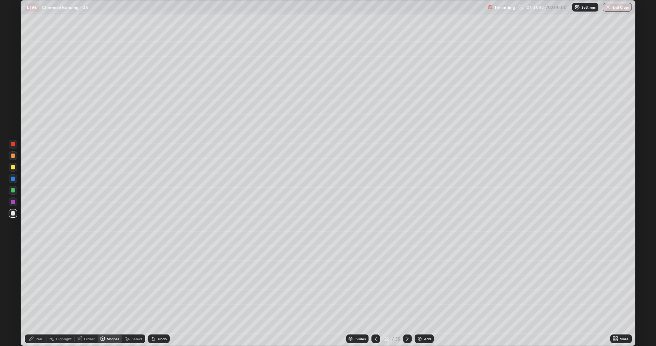
click at [14, 192] on div at bounding box center [13, 190] width 4 height 4
click at [14, 215] on div at bounding box center [13, 213] width 4 height 4
click at [157, 285] on div "Undo" at bounding box center [159, 338] width 22 height 9
click at [36, 285] on div "Pen" at bounding box center [39, 339] width 6 height 4
click at [104, 285] on icon at bounding box center [103, 339] width 4 height 4
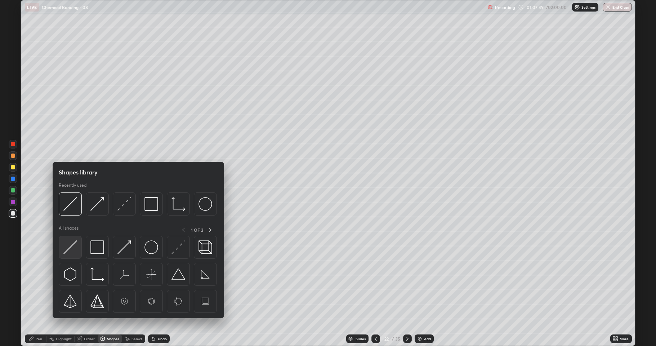
click at [71, 244] on img at bounding box center [70, 247] width 14 height 14
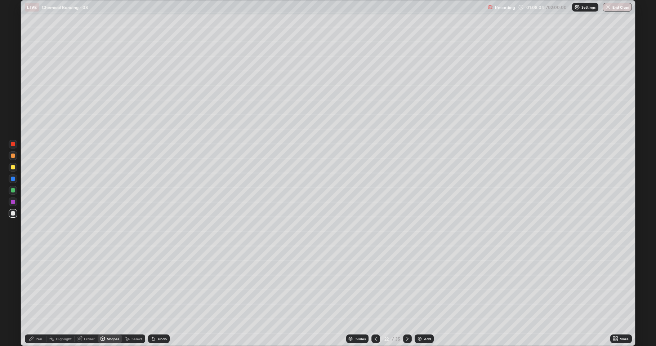
click at [11, 169] on div at bounding box center [13, 167] width 9 height 9
click at [157, 285] on div "Undo" at bounding box center [159, 338] width 22 height 9
click at [39, 285] on div "Pen" at bounding box center [39, 339] width 6 height 4
click at [13, 212] on div at bounding box center [13, 213] width 4 height 4
click at [12, 215] on div at bounding box center [13, 213] width 4 height 4
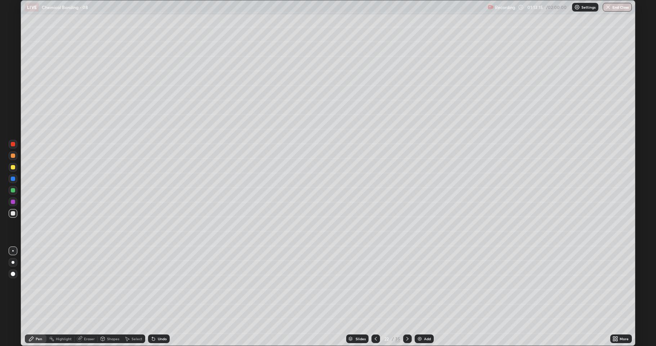
click at [406, 285] on icon at bounding box center [408, 339] width 6 height 6
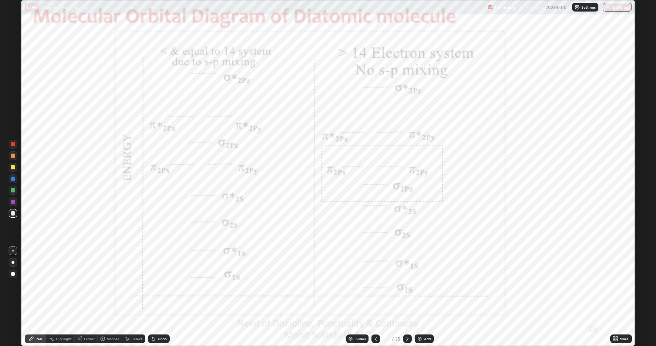
click at [13, 201] on div at bounding box center [13, 202] width 4 height 4
click at [128, 285] on icon at bounding box center [127, 339] width 6 height 6
click at [547, 275] on div "0 ° Undo Copy Duplicate Duplicate to new slide Delete" at bounding box center [328, 172] width 614 height 345
click at [409, 285] on icon at bounding box center [408, 339] width 6 height 6
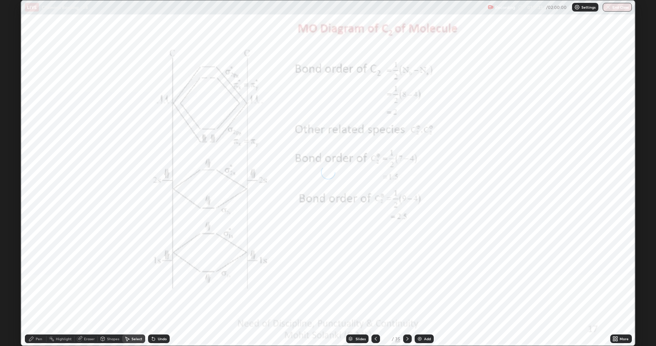
click at [409, 285] on icon at bounding box center [408, 339] width 6 height 6
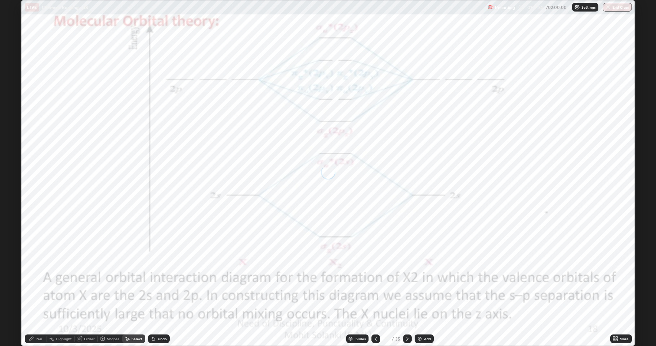
click at [405, 285] on icon at bounding box center [408, 339] width 6 height 6
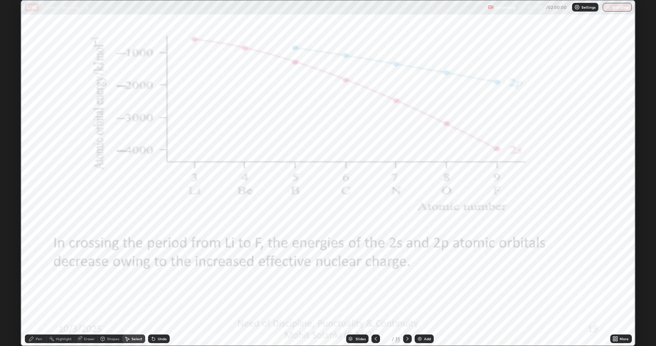
click at [377, 285] on icon at bounding box center [376, 339] width 6 height 6
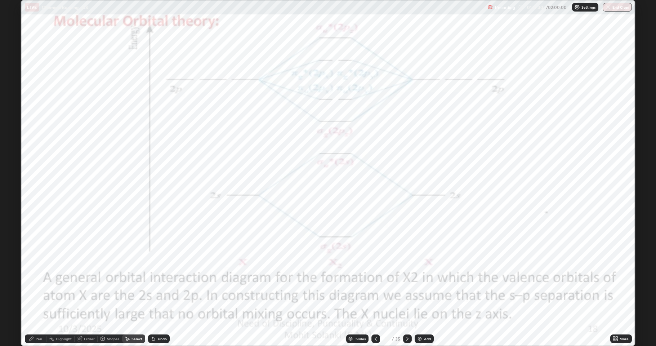
click at [378, 285] on div at bounding box center [376, 338] width 9 height 9
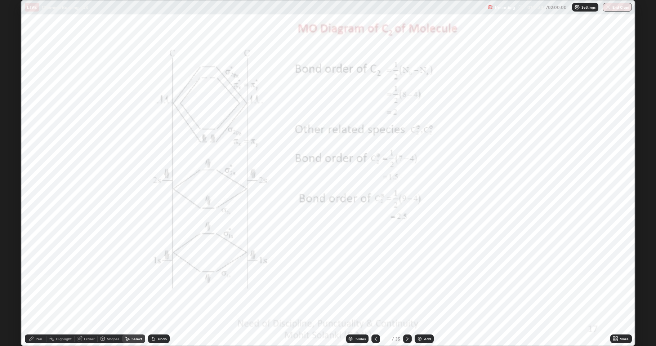
click at [373, 285] on icon at bounding box center [376, 339] width 6 height 6
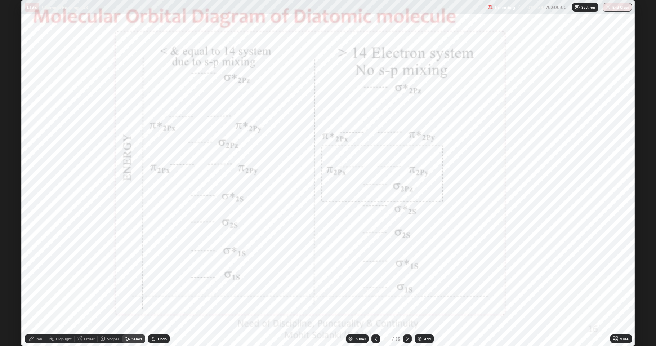
click at [375, 285] on icon at bounding box center [376, 339] width 2 height 4
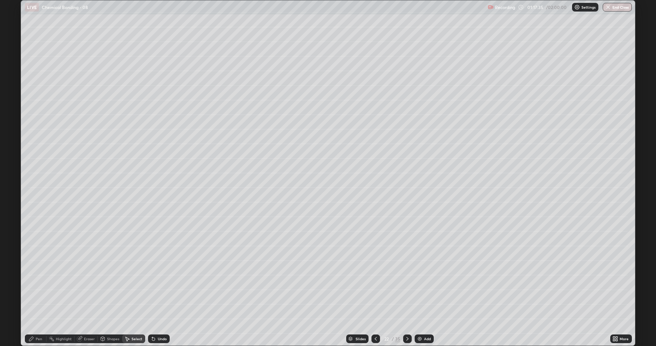
click at [404, 285] on div at bounding box center [407, 338] width 9 height 9
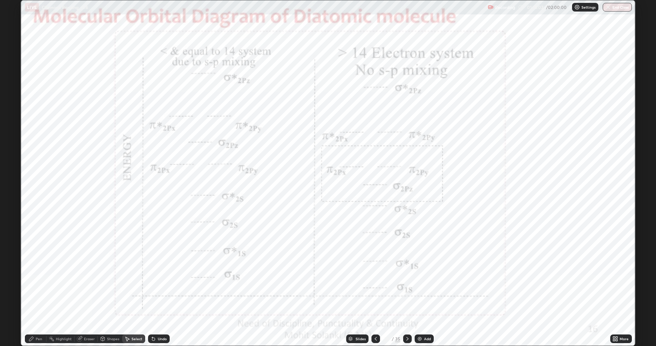
click at [35, 285] on div "Pen" at bounding box center [36, 338] width 22 height 9
click at [12, 179] on div at bounding box center [13, 179] width 4 height 4
click at [13, 203] on div at bounding box center [13, 202] width 4 height 4
click at [12, 168] on div at bounding box center [13, 167] width 4 height 4
click at [13, 178] on div at bounding box center [13, 179] width 4 height 4
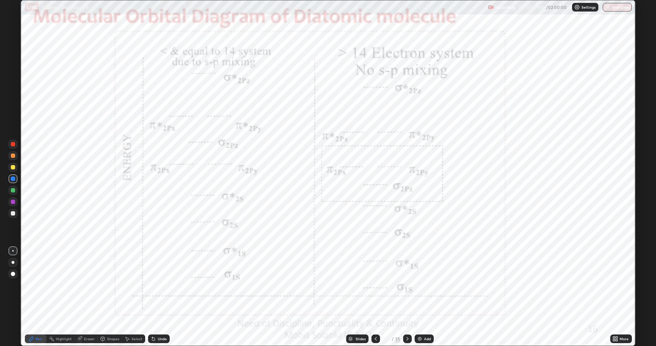
click at [15, 201] on div at bounding box center [13, 202] width 4 height 4
click at [13, 201] on div at bounding box center [13, 202] width 4 height 4
click at [14, 179] on div at bounding box center [13, 179] width 4 height 4
click at [113, 285] on div "Shapes" at bounding box center [113, 339] width 12 height 4
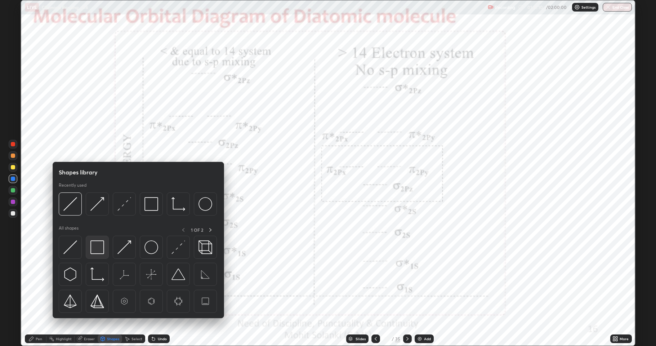
click at [93, 251] on img at bounding box center [97, 247] width 14 height 14
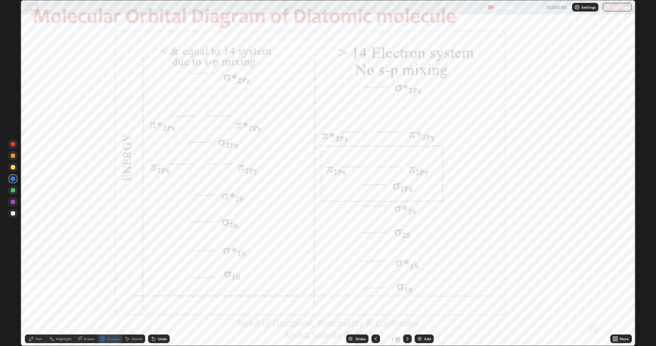
click at [15, 203] on div at bounding box center [13, 201] width 9 height 9
click at [41, 285] on div "Pen" at bounding box center [39, 339] width 6 height 4
click at [16, 215] on div at bounding box center [13, 213] width 9 height 9
click at [14, 200] on div at bounding box center [13, 202] width 4 height 4
click at [10, 191] on div at bounding box center [13, 190] width 9 height 9
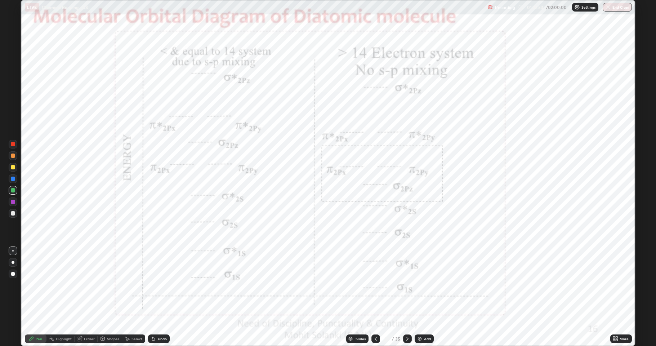
click at [12, 179] on div at bounding box center [13, 179] width 4 height 4
click at [13, 192] on div at bounding box center [13, 190] width 4 height 4
click at [14, 201] on div at bounding box center [13, 202] width 4 height 4
click at [13, 192] on div at bounding box center [13, 190] width 4 height 4
click at [405, 285] on icon at bounding box center [408, 339] width 6 height 6
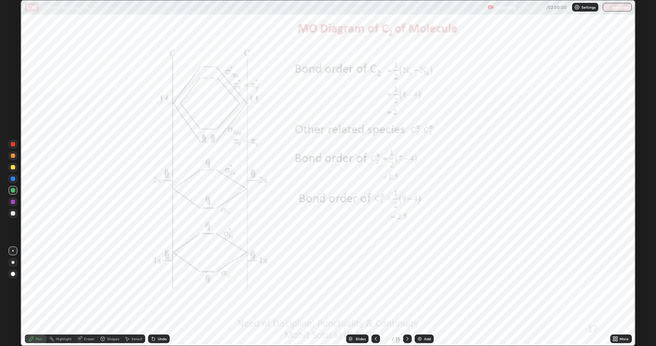
click at [12, 200] on div at bounding box center [13, 202] width 4 height 4
click at [12, 181] on div at bounding box center [13, 178] width 9 height 9
click at [11, 285] on div at bounding box center [13, 288] width 12 height 86
click at [6, 285] on div "Erase all" at bounding box center [12, 172] width 17 height 317
click at [373, 285] on icon at bounding box center [376, 339] width 6 height 6
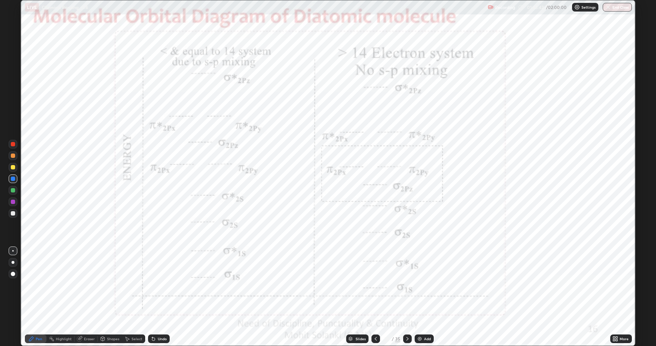
click at [407, 285] on icon at bounding box center [408, 339] width 6 height 6
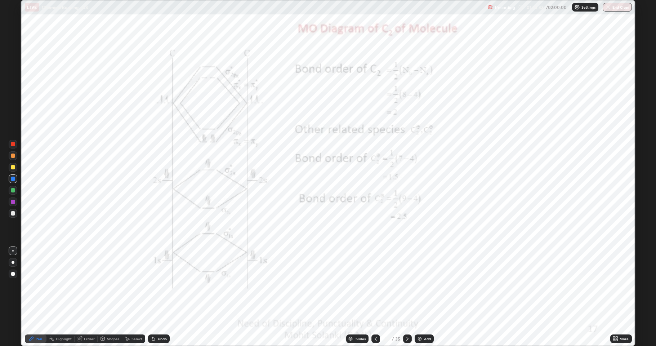
click at [409, 285] on icon at bounding box center [408, 339] width 6 height 6
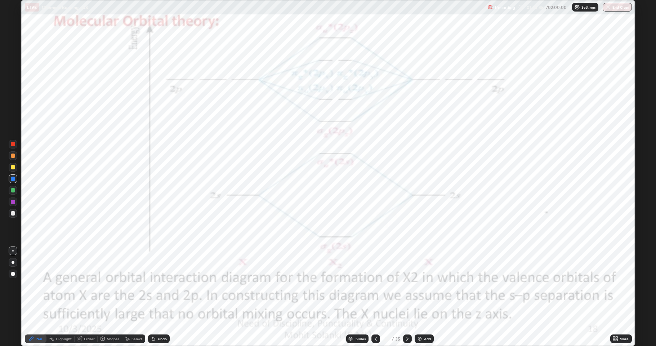
click at [373, 285] on icon at bounding box center [376, 339] width 6 height 6
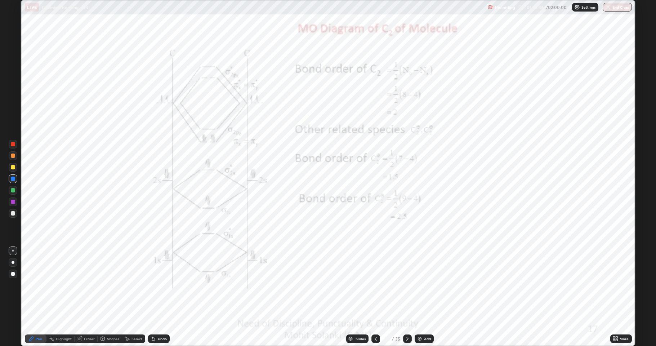
click at [419, 285] on img at bounding box center [420, 339] width 6 height 6
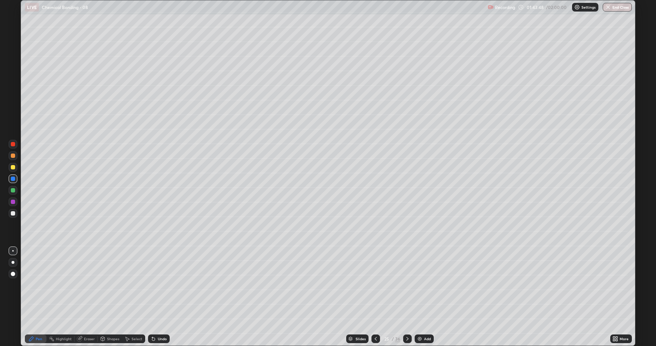
click at [13, 215] on div at bounding box center [13, 213] width 4 height 4
click at [12, 167] on div at bounding box center [13, 167] width 4 height 4
click at [376, 285] on div at bounding box center [376, 338] width 9 height 9
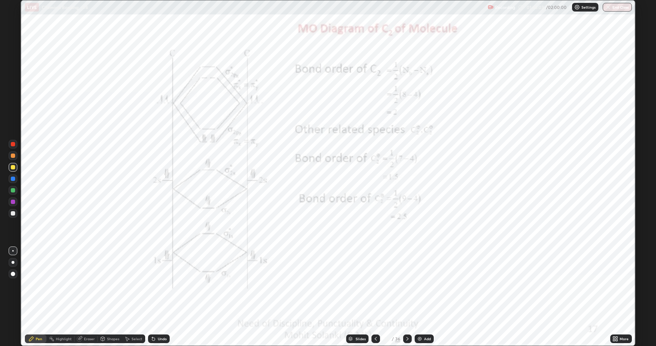
click at [373, 285] on icon at bounding box center [376, 339] width 6 height 6
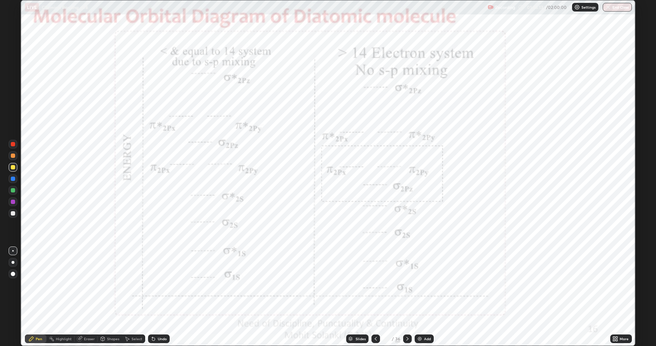
click at [406, 285] on icon at bounding box center [408, 339] width 6 height 6
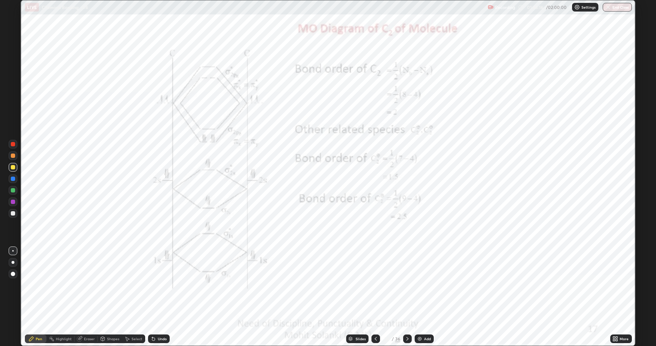
click at [408, 285] on icon at bounding box center [408, 339] width 6 height 6
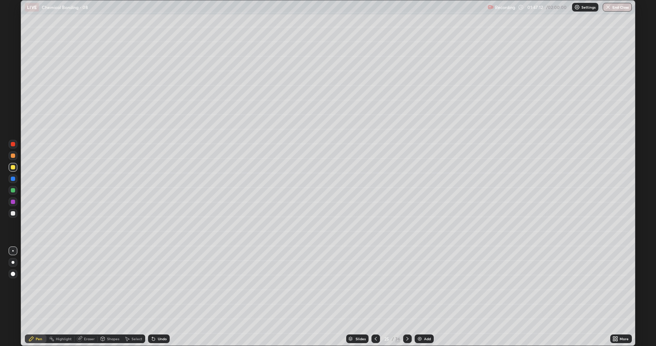
click at [137, 285] on div "Select" at bounding box center [133, 338] width 23 height 9
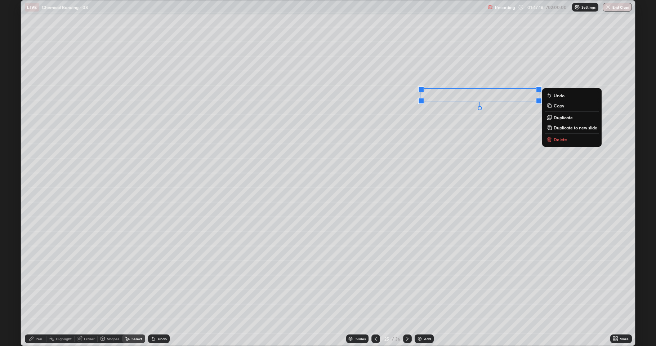
click at [561, 117] on p "Duplicate" at bounding box center [563, 118] width 19 height 6
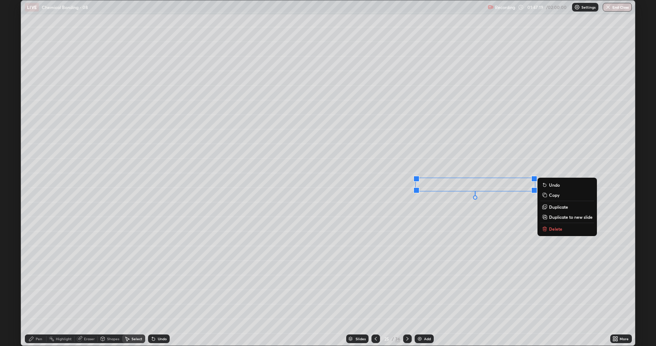
click at [468, 217] on div "0 ° Undo Copy Duplicate Duplicate to new slide Delete" at bounding box center [328, 172] width 614 height 345
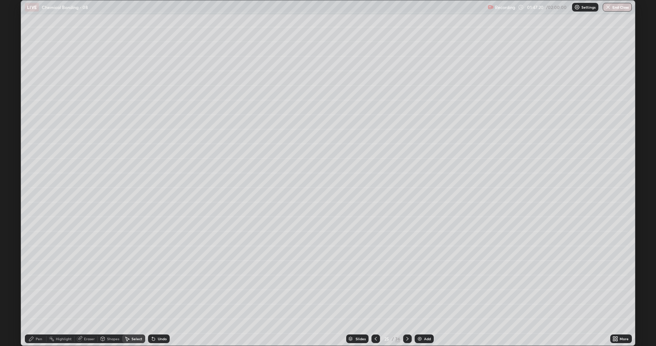
click at [43, 285] on div "Pen" at bounding box center [36, 338] width 22 height 9
click at [11, 216] on div at bounding box center [13, 213] width 9 height 9
click at [375, 285] on div at bounding box center [376, 338] width 9 height 9
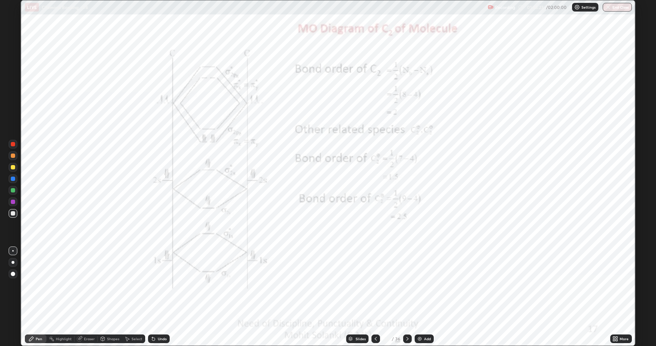
click at [375, 285] on icon at bounding box center [376, 339] width 6 height 6
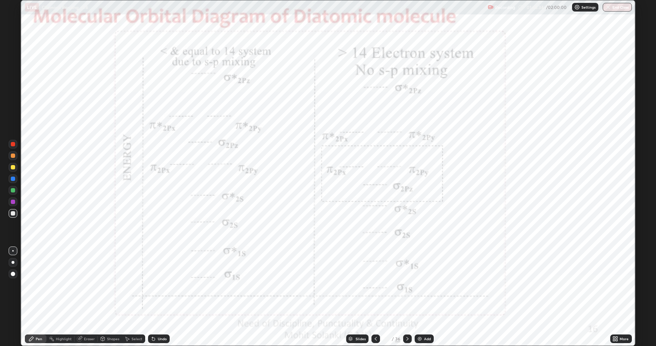
click at [407, 285] on icon at bounding box center [408, 339] width 6 height 6
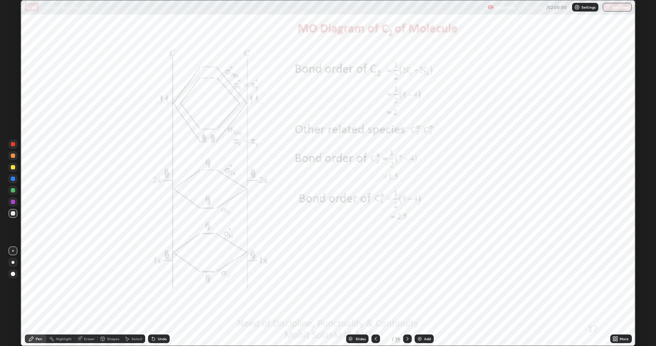
click at [406, 285] on icon at bounding box center [408, 339] width 6 height 6
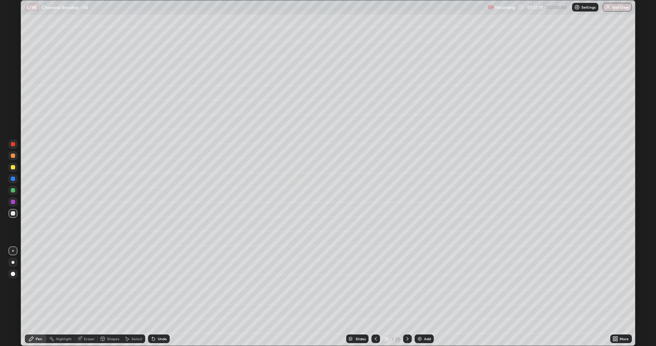
click at [405, 285] on icon at bounding box center [408, 339] width 6 height 6
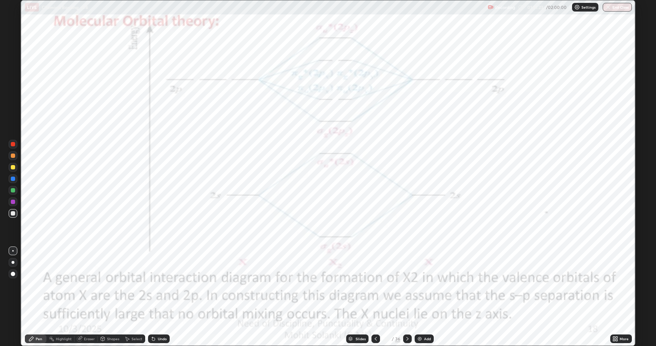
click at [408, 285] on icon at bounding box center [408, 339] width 6 height 6
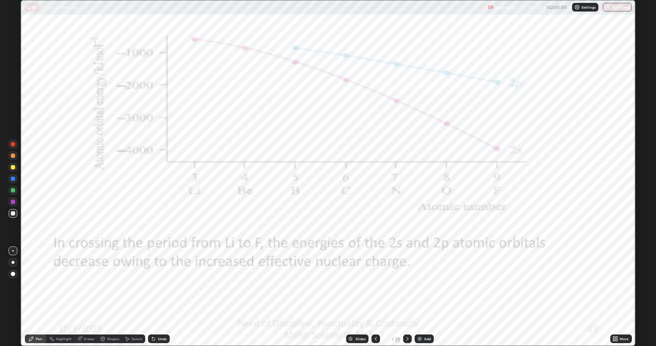
click at [112, 285] on div "Shapes" at bounding box center [110, 338] width 25 height 9
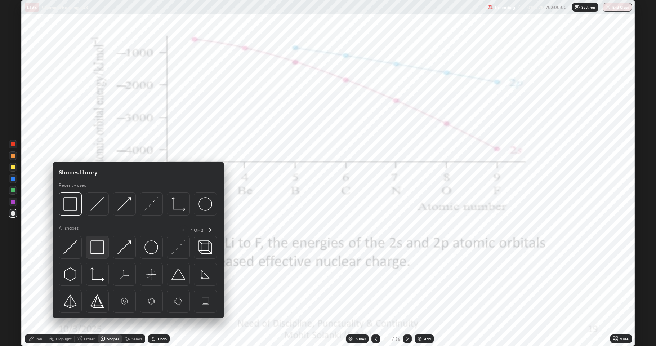
click at [99, 255] on div at bounding box center [97, 247] width 23 height 23
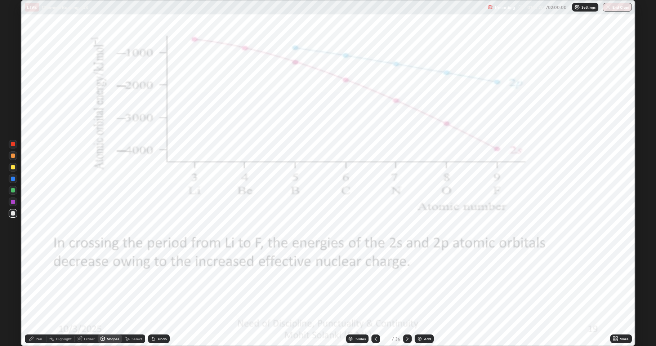
click at [13, 203] on div at bounding box center [13, 202] width 4 height 4
click at [12, 180] on div at bounding box center [13, 179] width 4 height 4
click at [13, 204] on div at bounding box center [13, 202] width 4 height 4
click at [14, 168] on div at bounding box center [13, 167] width 4 height 4
click at [156, 285] on div "Undo" at bounding box center [159, 338] width 22 height 9
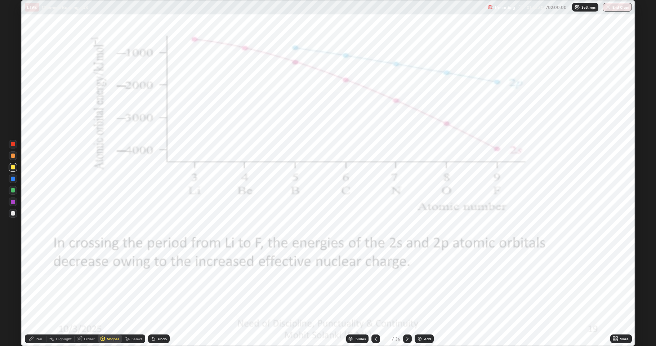
click at [157, 285] on div "Undo" at bounding box center [159, 338] width 22 height 9
click at [42, 285] on div "Pen" at bounding box center [39, 339] width 6 height 4
click at [16, 179] on div at bounding box center [13, 178] width 9 height 9
click at [407, 285] on icon at bounding box center [408, 339] width 6 height 6
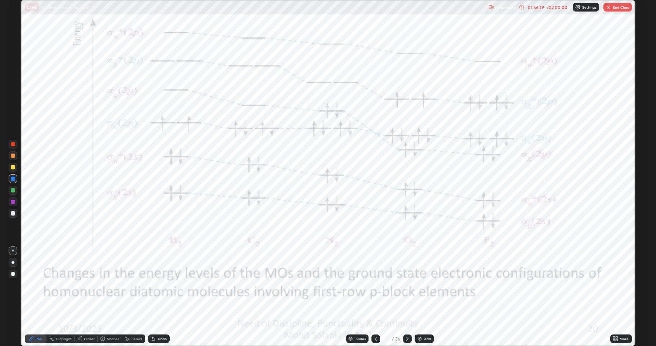
click at [375, 285] on icon at bounding box center [376, 339] width 6 height 6
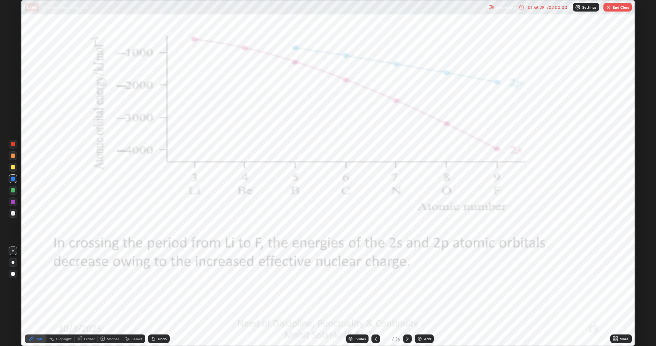
click at [525, 7] on div "01:56:29 / 02:00:00" at bounding box center [544, 7] width 50 height 6
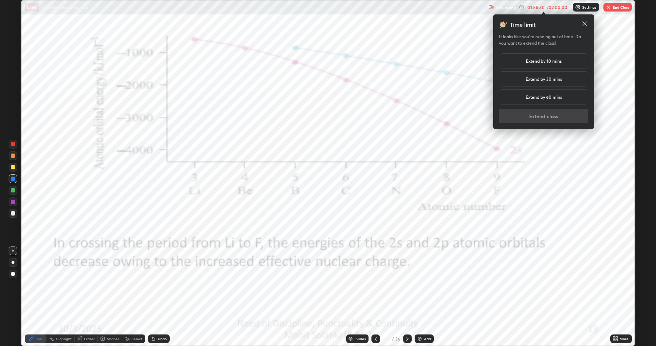
click at [536, 60] on h5 "Extend by 10 mins" at bounding box center [544, 61] width 36 height 6
click at [538, 116] on button "Extend class" at bounding box center [543, 116] width 89 height 14
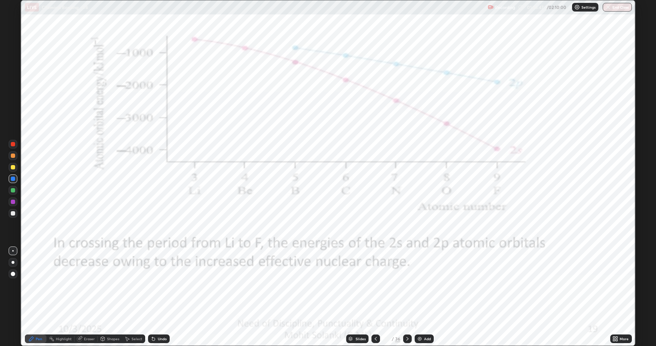
click at [408, 285] on icon at bounding box center [408, 339] width 6 height 6
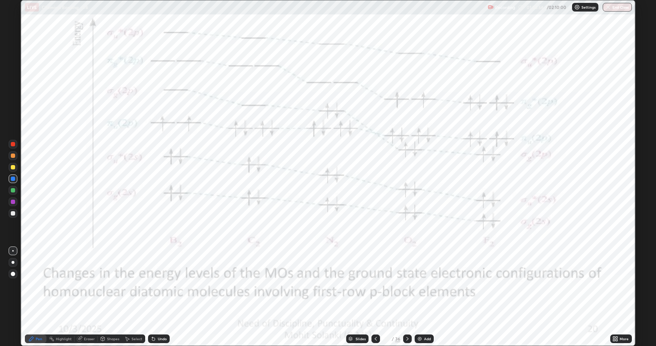
click at [13, 191] on div at bounding box center [13, 190] width 4 height 4
click at [112, 285] on div "Shapes" at bounding box center [113, 339] width 12 height 4
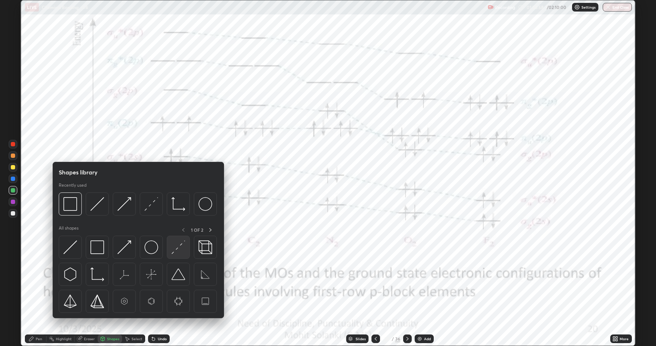
click at [170, 255] on div at bounding box center [178, 247] width 23 height 23
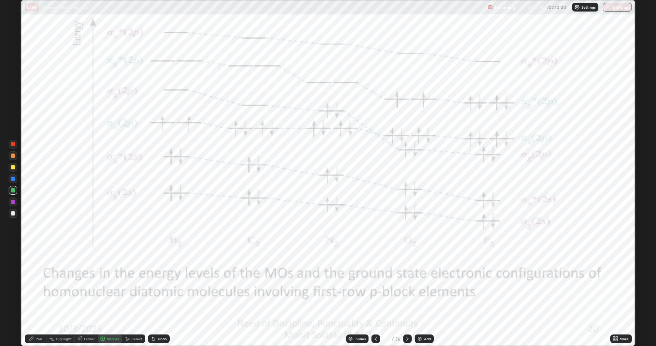
click at [11, 180] on div at bounding box center [13, 179] width 4 height 4
click at [374, 285] on icon at bounding box center [376, 339] width 6 height 6
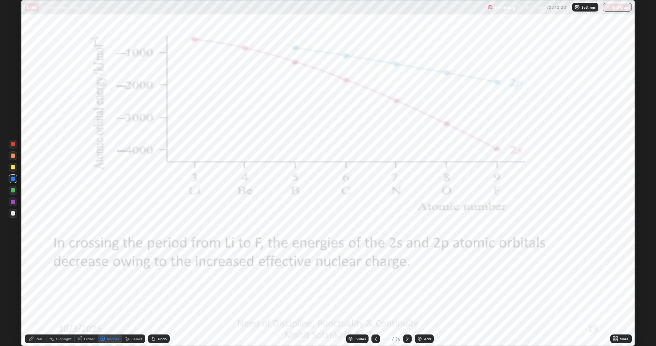
click at [374, 285] on icon at bounding box center [376, 339] width 6 height 6
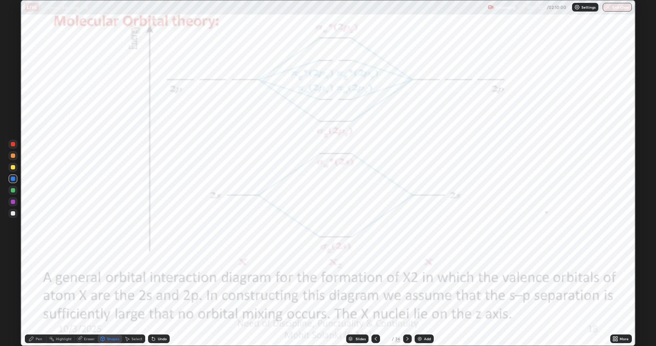
click at [373, 285] on icon at bounding box center [376, 339] width 6 height 6
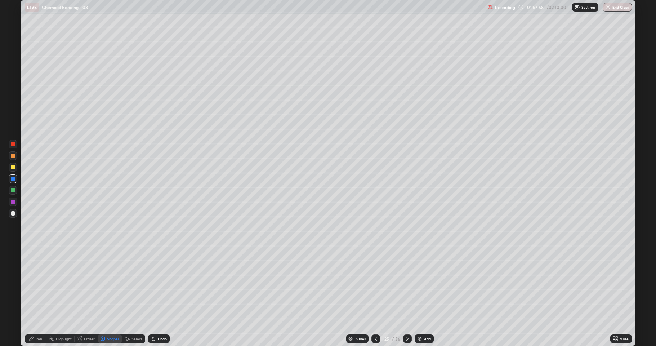
click at [375, 285] on icon at bounding box center [376, 339] width 6 height 6
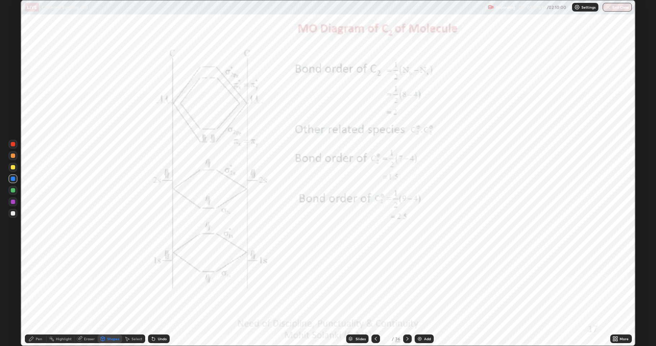
click at [373, 285] on icon at bounding box center [376, 339] width 6 height 6
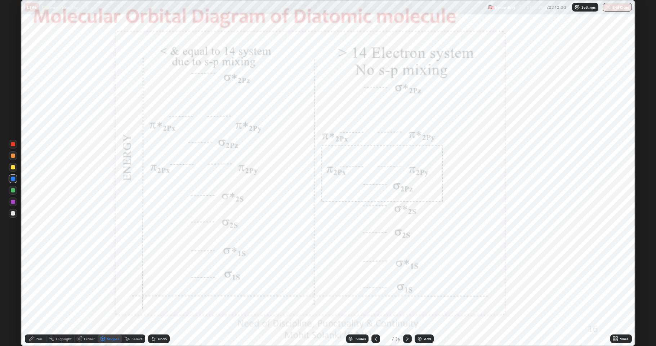
click at [406, 285] on icon at bounding box center [408, 339] width 6 height 6
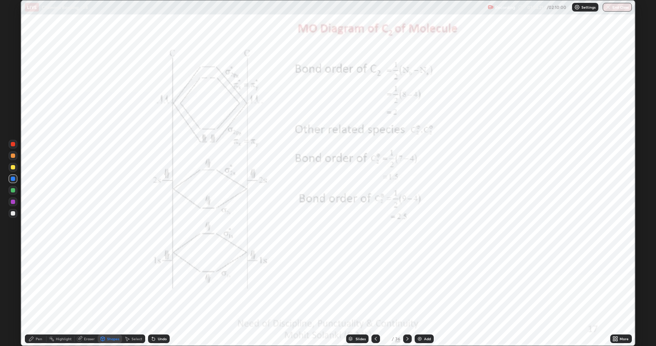
click at [407, 285] on icon at bounding box center [408, 339] width 6 height 6
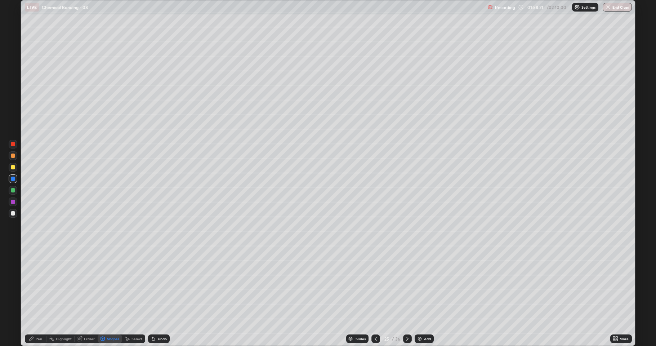
click at [407, 285] on icon at bounding box center [408, 339] width 2 height 4
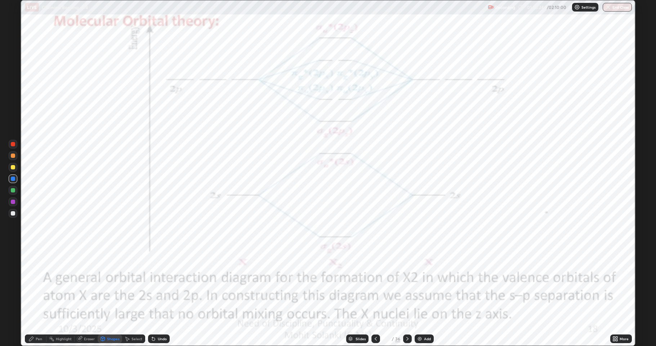
click at [408, 285] on icon at bounding box center [408, 339] width 6 height 6
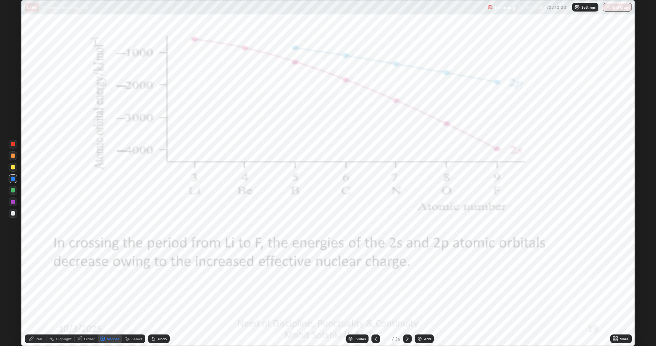
click at [407, 285] on icon at bounding box center [408, 339] width 6 height 6
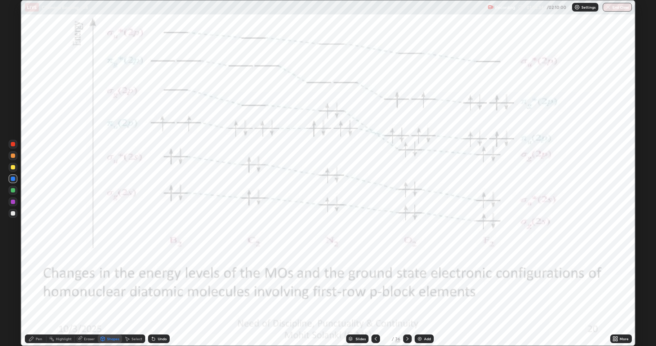
click at [13, 202] on div at bounding box center [13, 202] width 4 height 4
click at [158, 285] on div "Undo" at bounding box center [162, 339] width 9 height 4
click at [39, 285] on div "Pen" at bounding box center [39, 339] width 6 height 4
click at [12, 180] on div at bounding box center [13, 179] width 4 height 4
click at [14, 179] on div at bounding box center [13, 179] width 4 height 4
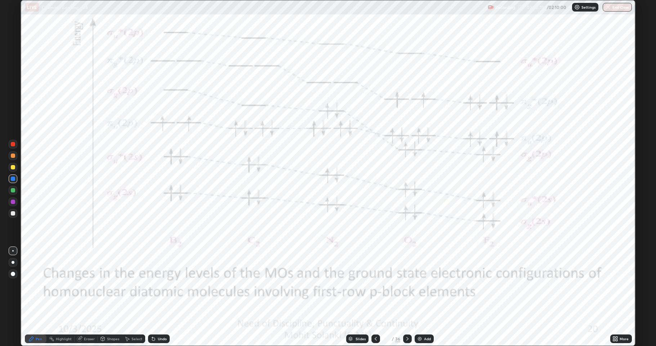
click at [14, 201] on div at bounding box center [13, 202] width 4 height 4
click at [12, 180] on div at bounding box center [13, 179] width 4 height 4
click at [108, 285] on div "Shapes" at bounding box center [110, 338] width 25 height 9
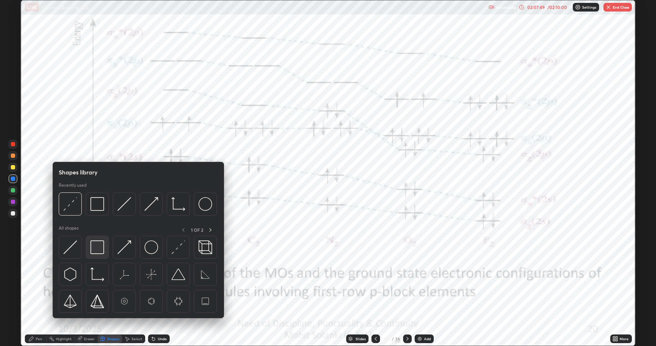
click at [98, 250] on img at bounding box center [97, 247] width 14 height 14
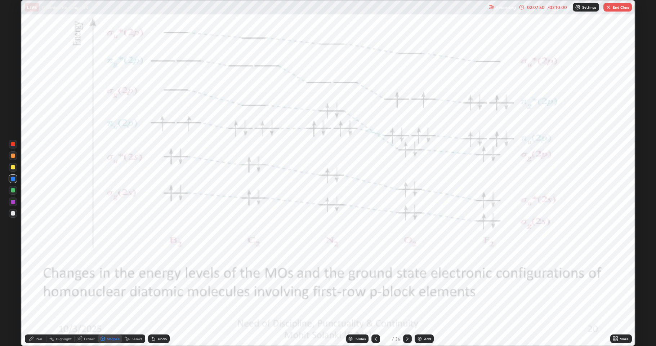
click at [12, 170] on div at bounding box center [13, 167] width 9 height 9
click at [14, 203] on div at bounding box center [13, 202] width 4 height 4
click at [157, 285] on div "Undo" at bounding box center [159, 338] width 22 height 9
click at [42, 285] on div "Pen" at bounding box center [36, 338] width 22 height 9
click at [408, 285] on icon at bounding box center [408, 339] width 6 height 6
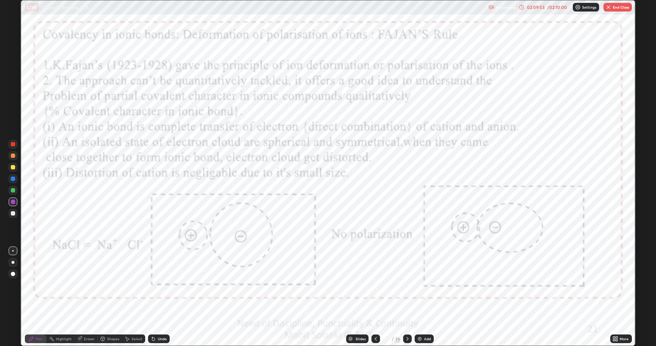
click at [377, 285] on icon at bounding box center [376, 339] width 6 height 6
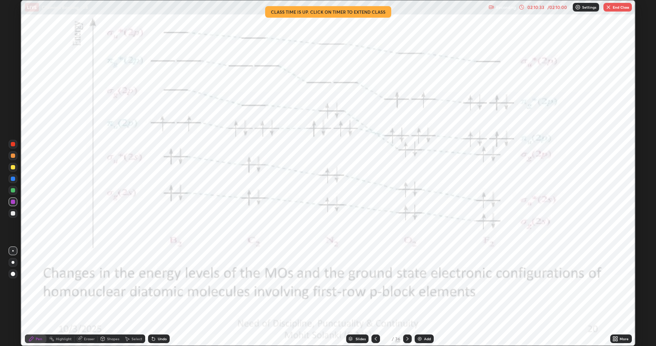
click at [375, 285] on icon at bounding box center [376, 339] width 6 height 6
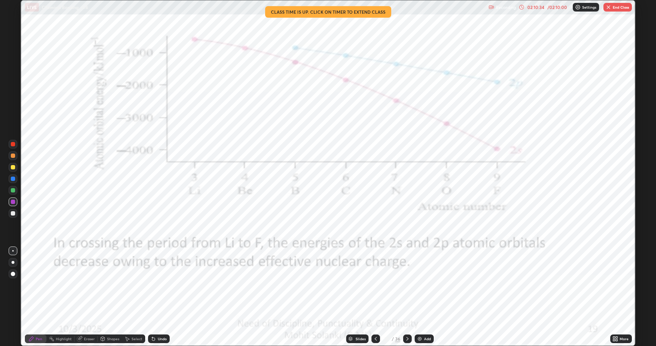
click at [376, 285] on icon at bounding box center [376, 339] width 6 height 6
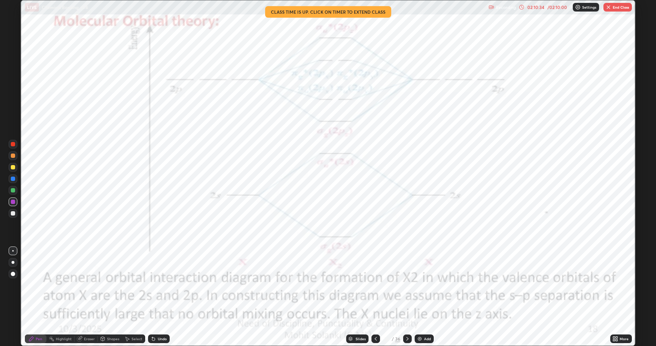
click at [376, 285] on icon at bounding box center [376, 339] width 6 height 6
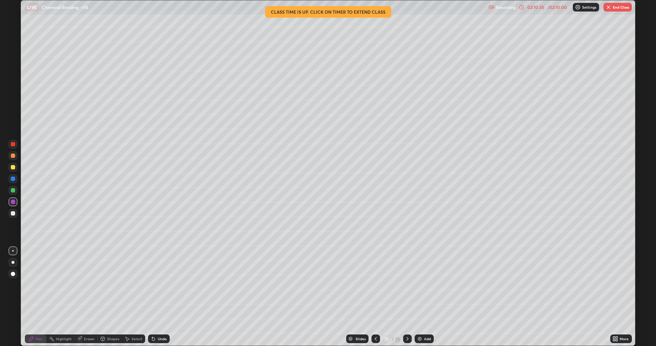
click at [373, 285] on icon at bounding box center [376, 339] width 6 height 6
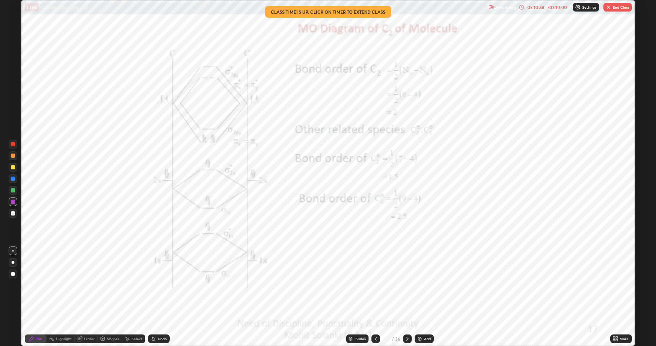
click at [374, 285] on icon at bounding box center [376, 339] width 6 height 6
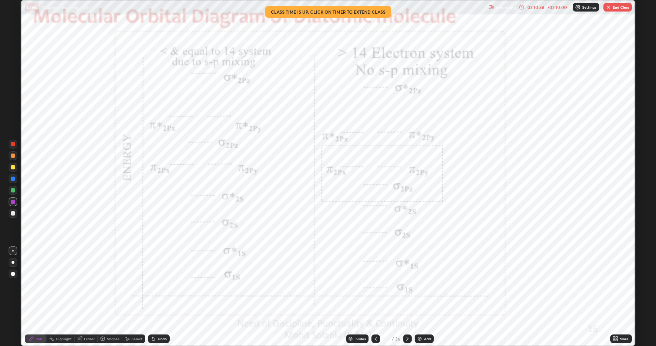
click at [374, 285] on div at bounding box center [376, 338] width 9 height 9
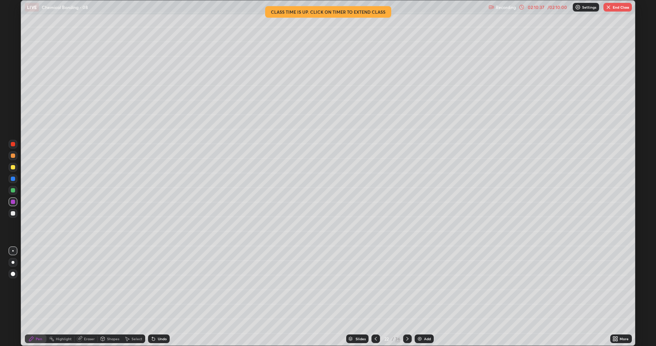
click at [372, 285] on div at bounding box center [376, 338] width 9 height 9
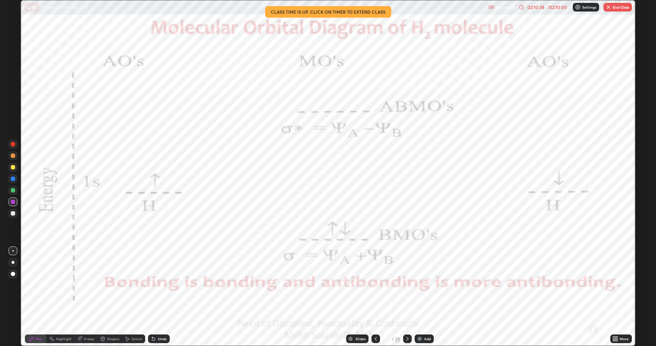
click at [372, 285] on div at bounding box center [376, 338] width 9 height 9
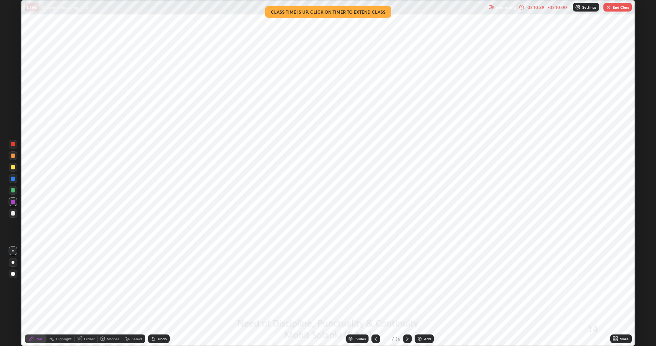
click at [373, 285] on div at bounding box center [376, 338] width 9 height 9
click at [375, 285] on icon at bounding box center [376, 339] width 6 height 6
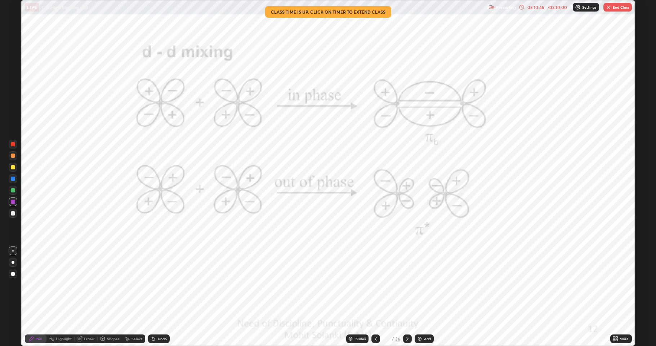
click at [379, 285] on div at bounding box center [376, 338] width 9 height 9
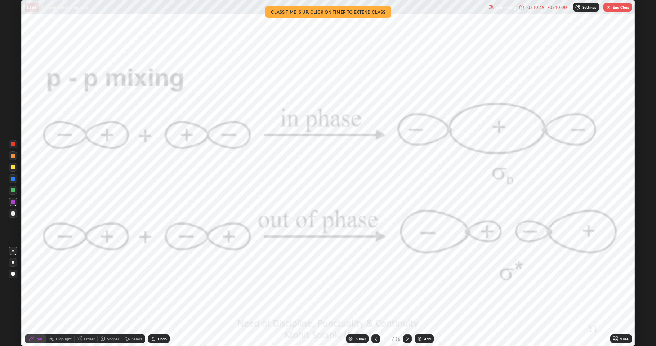
click at [14, 169] on div at bounding box center [13, 167] width 4 height 4
click at [375, 285] on icon at bounding box center [376, 339] width 6 height 6
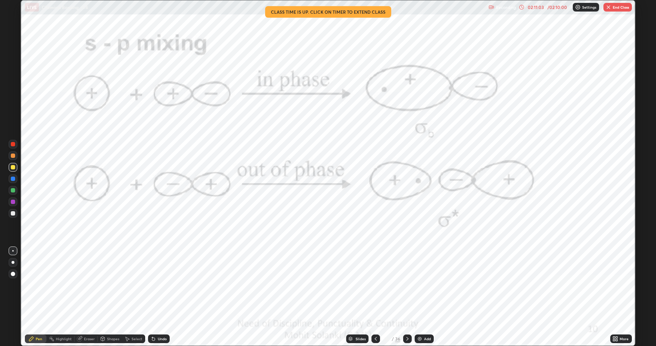
click at [373, 285] on icon at bounding box center [376, 339] width 6 height 6
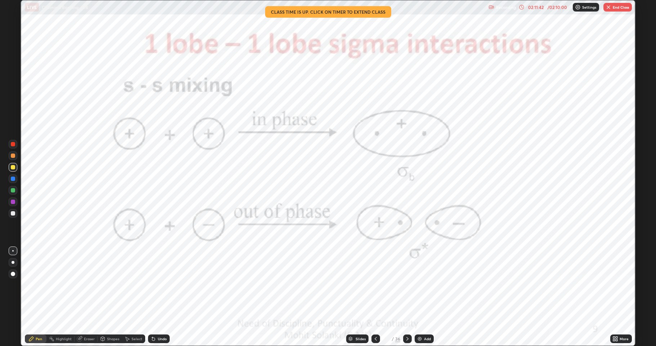
click at [613, 7] on button "End Class" at bounding box center [618, 7] width 28 height 9
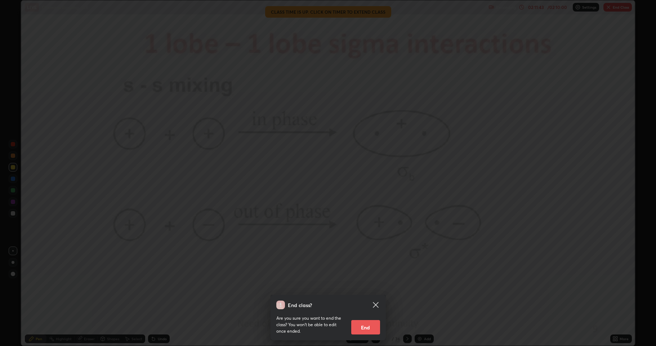
click at [373, 285] on button "End" at bounding box center [365, 327] width 29 height 14
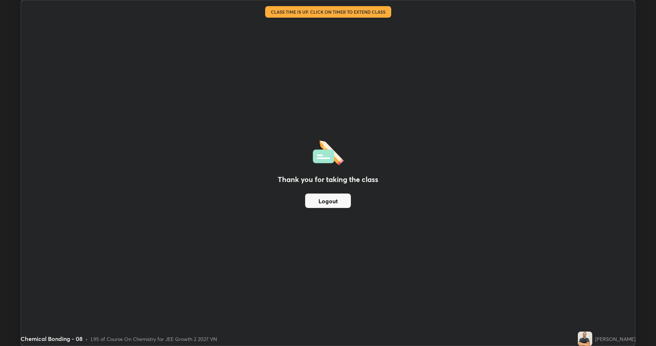
click at [351, 40] on div "Thank you for taking the class Logout" at bounding box center [328, 172] width 614 height 345
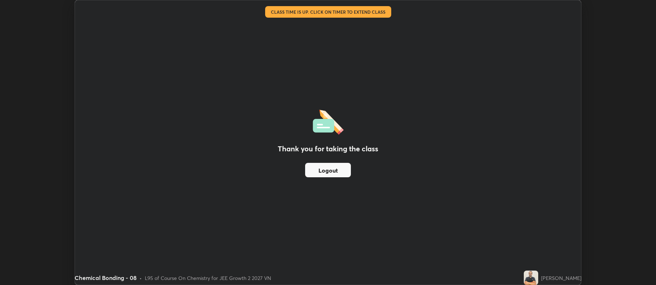
scroll to position [35753, 35381]
